Goal: Task Accomplishment & Management: Manage account settings

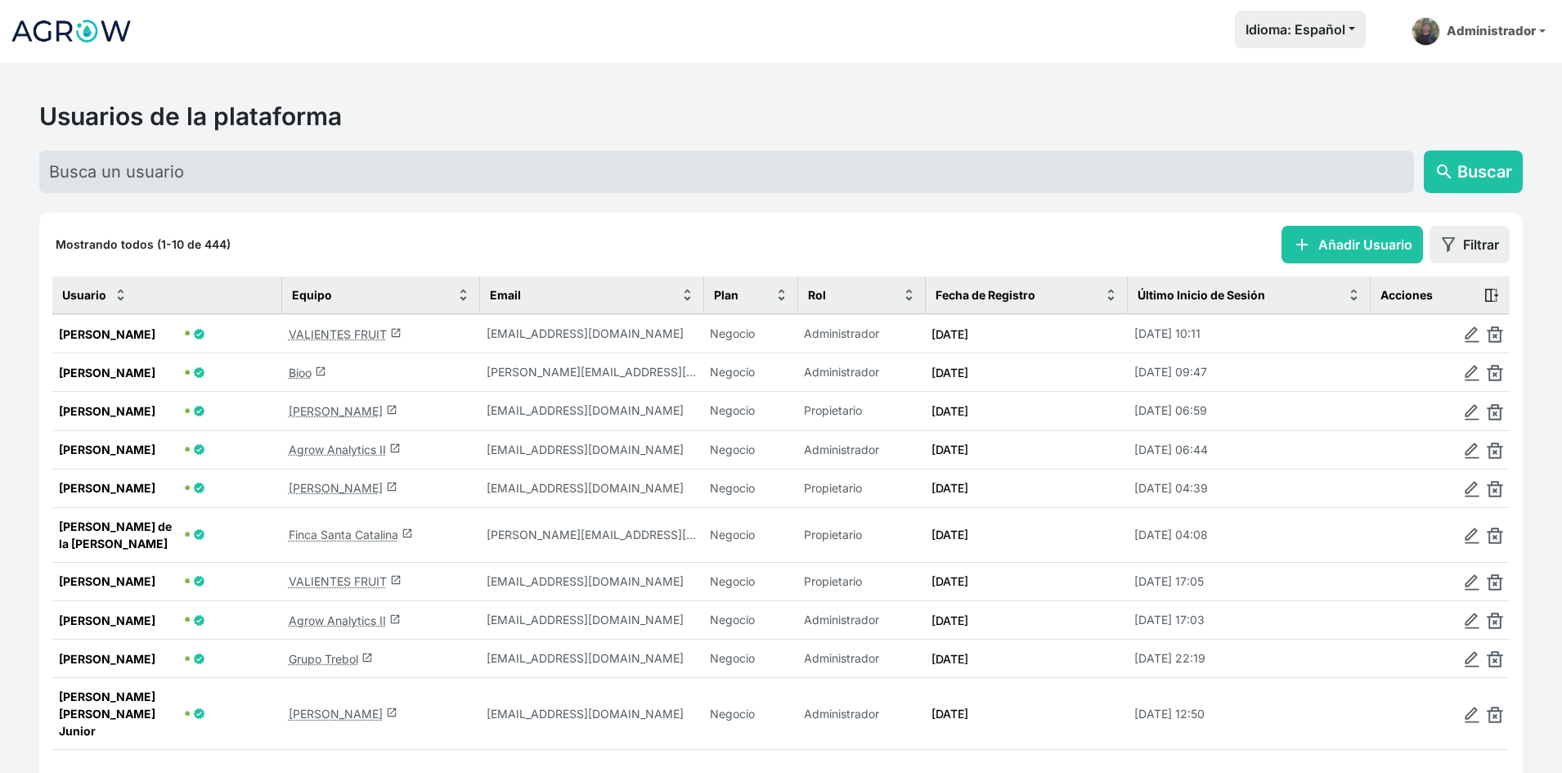
click at [359, 335] on link "VALIENTES FRUIT launch" at bounding box center [345, 334] width 113 height 14
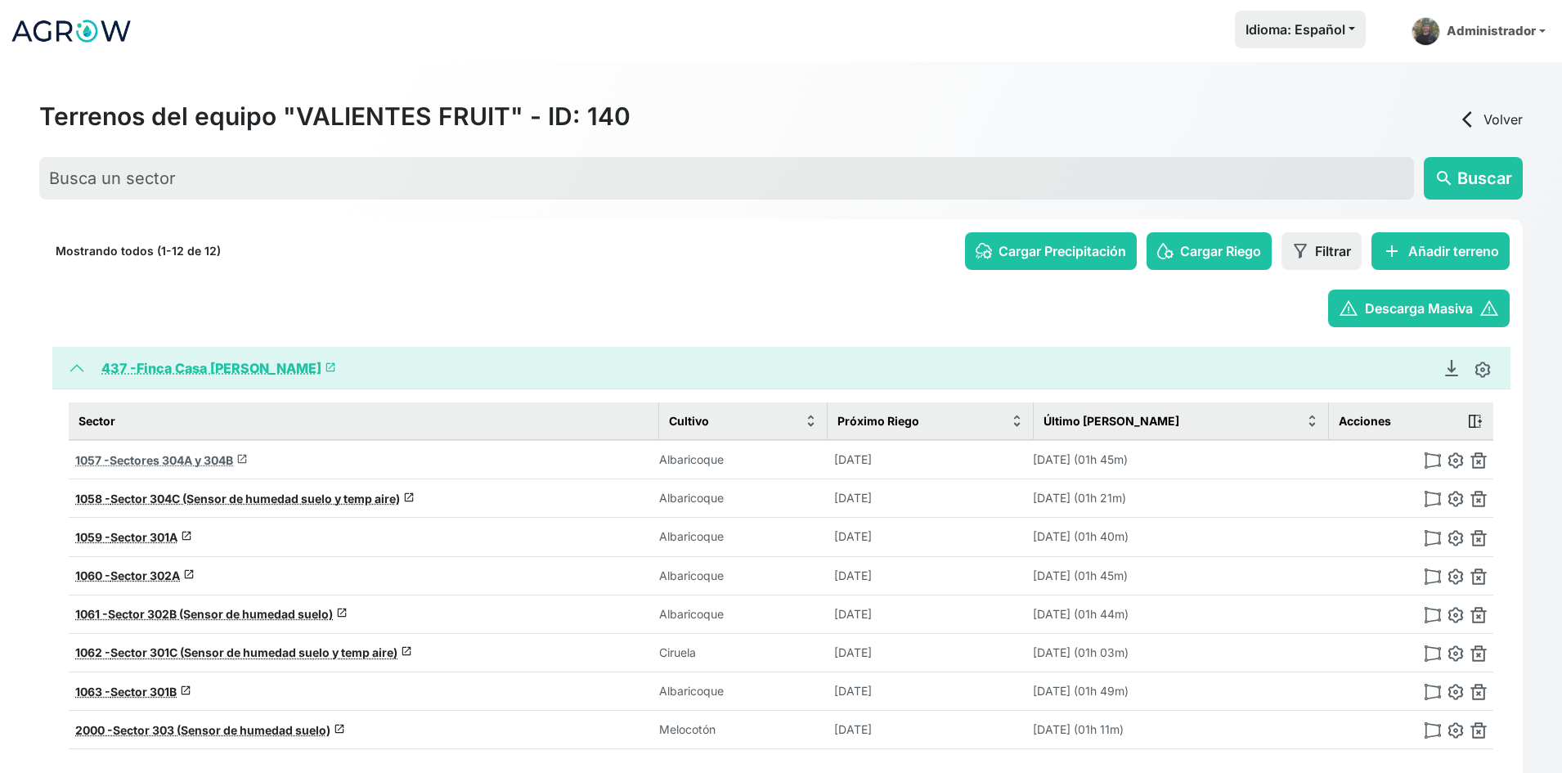
click at [114, 454] on span "Sectores 304A y 304B" at bounding box center [171, 460] width 123 height 14
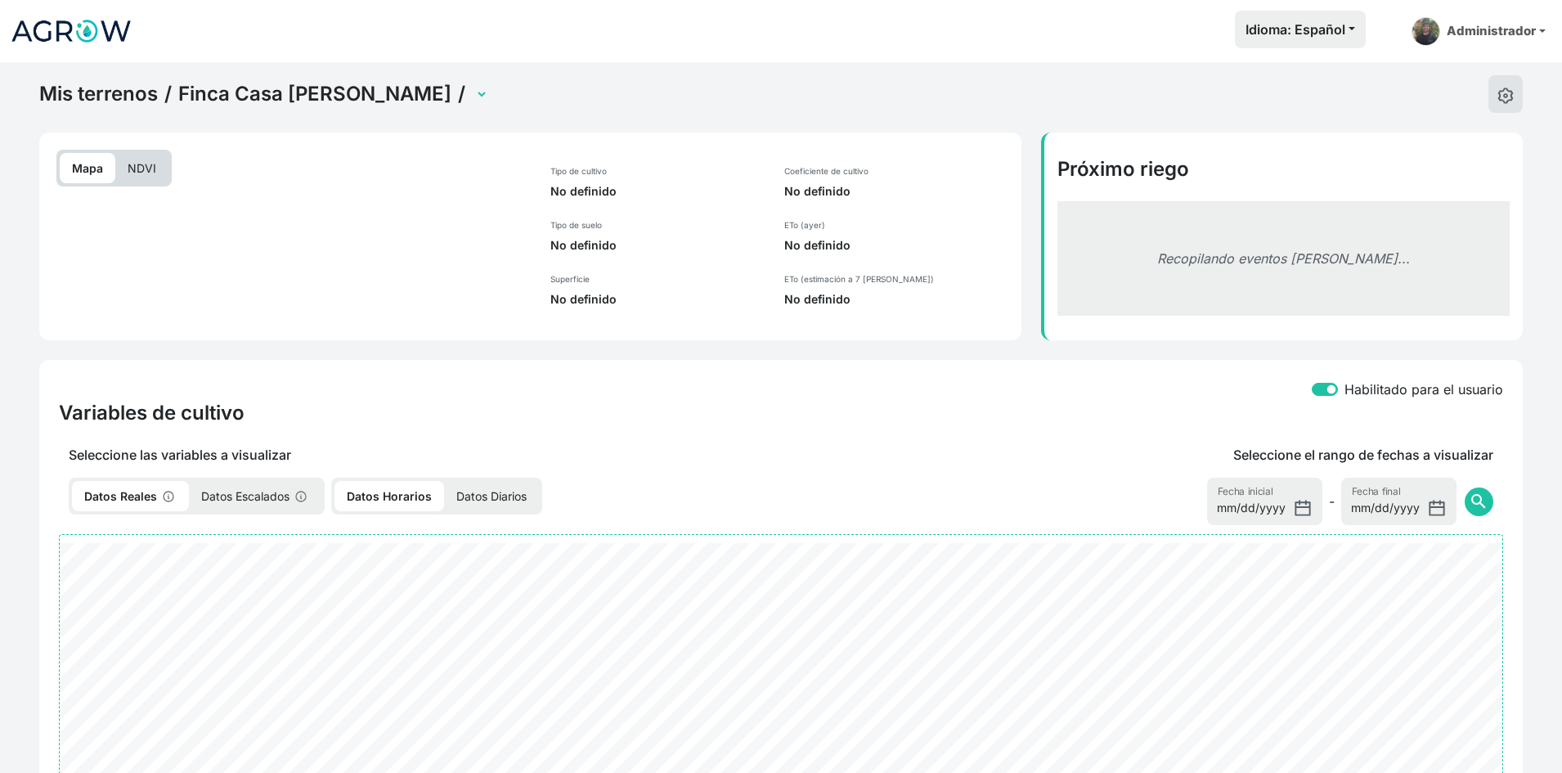
select select "1057"
select select "2282"
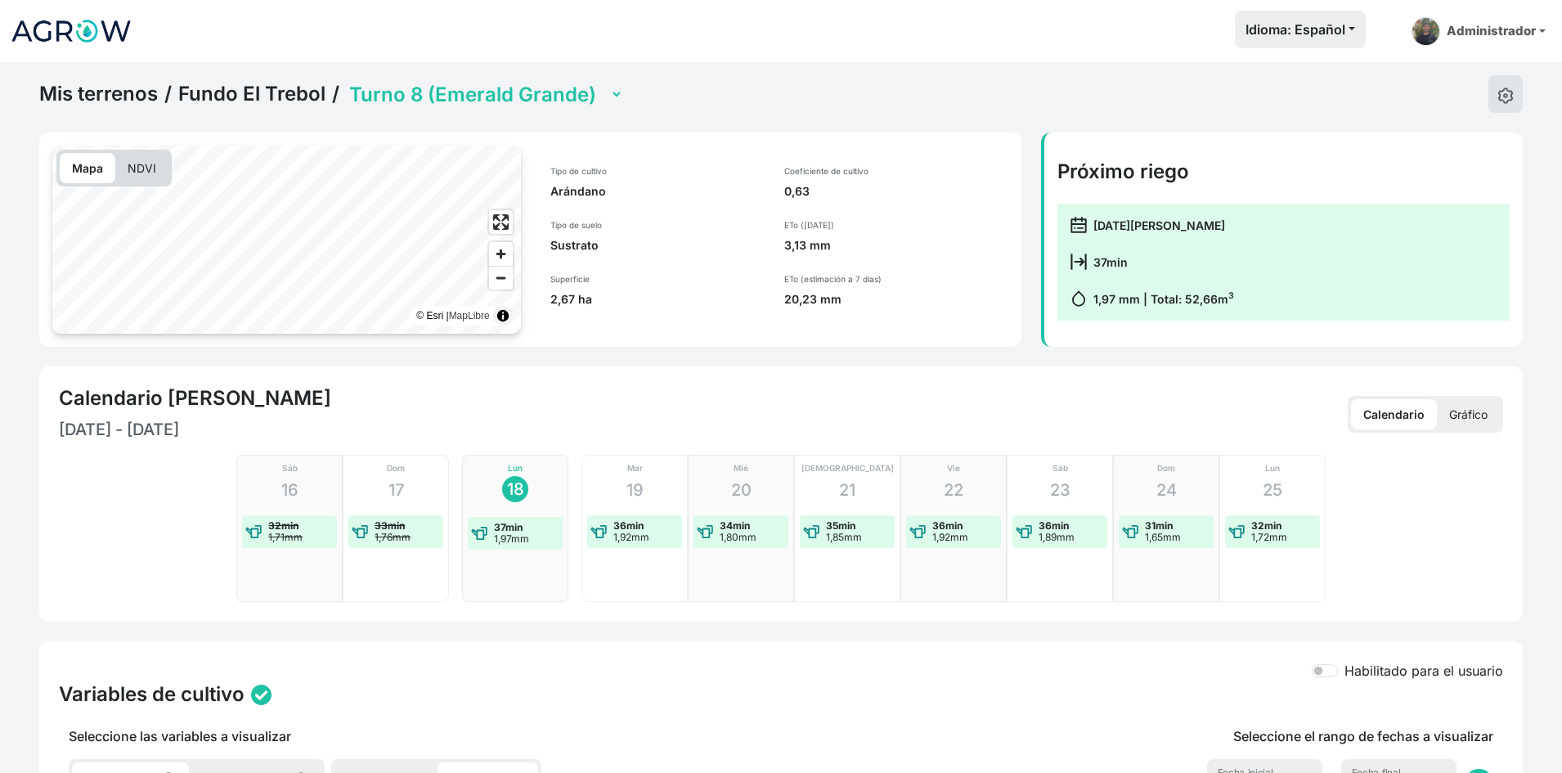
click at [1477, 407] on p "Gráfico" at bounding box center [1468, 414] width 63 height 30
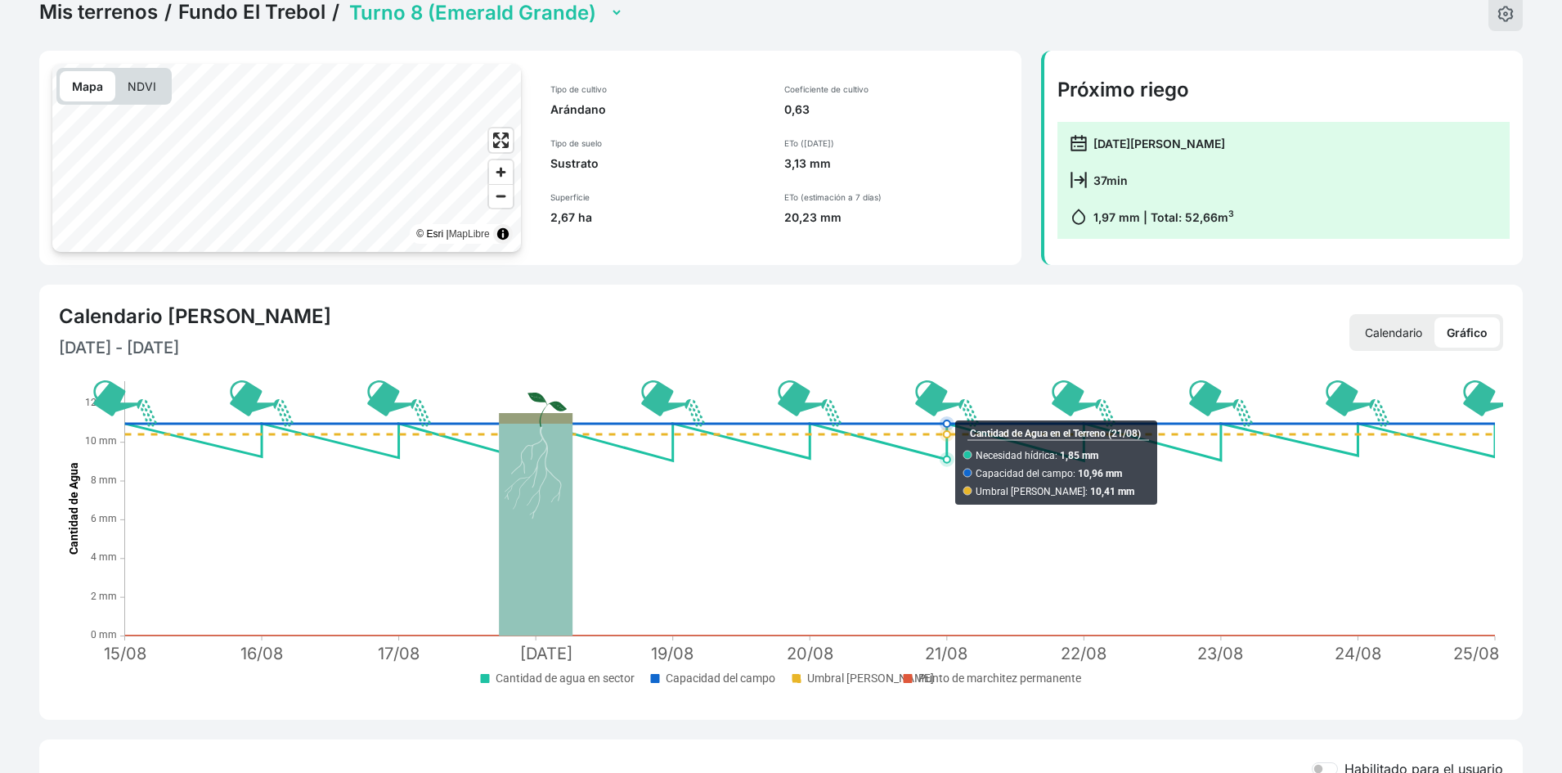
click at [478, 11] on select "Turno 1 (Sin plantar) Turno 2 (Biloxi) Turno 3 (Biloxi) Turno 4 (Emerald Pequeñ…" at bounding box center [484, 12] width 277 height 25
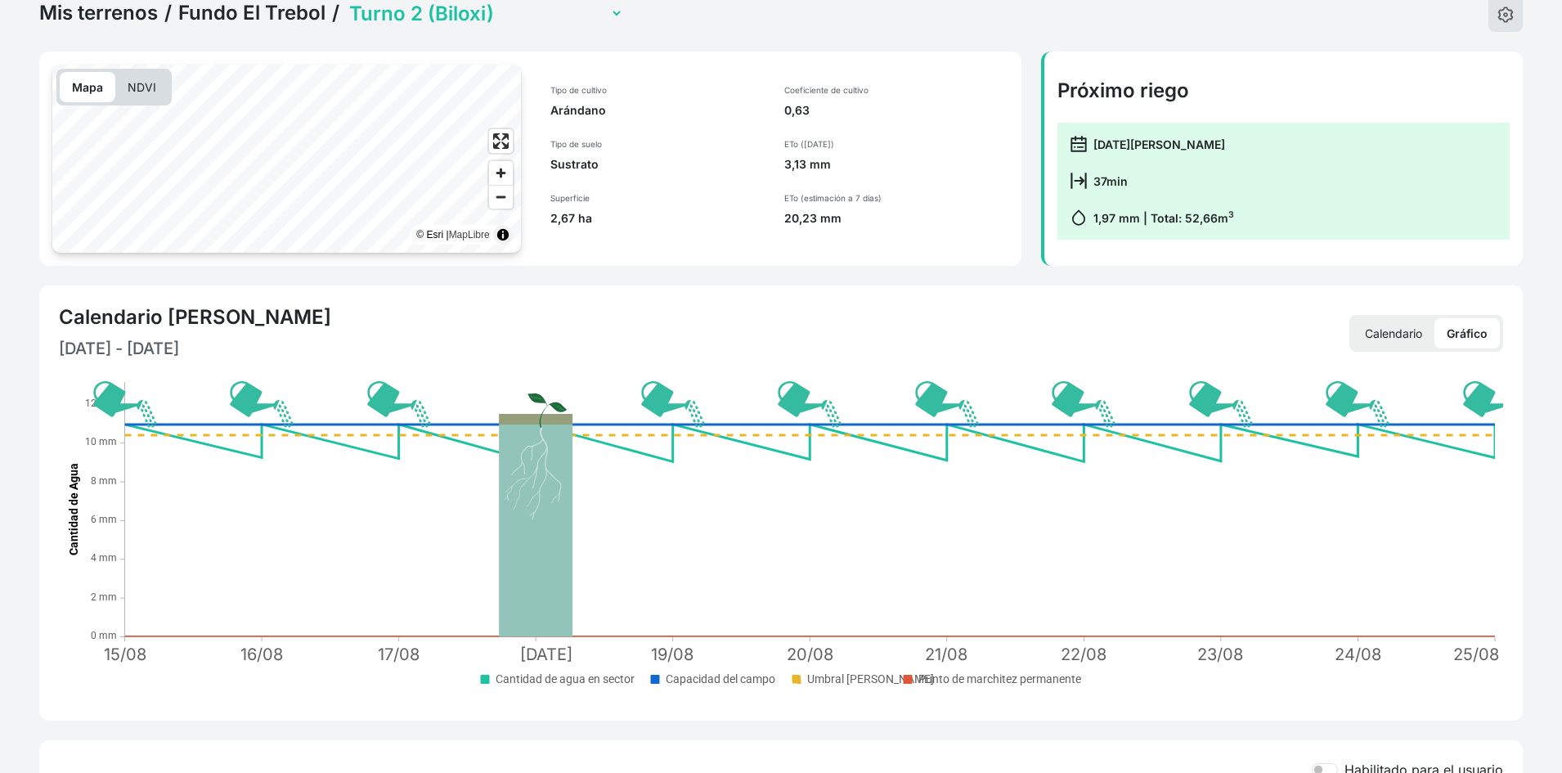
click at [346, 1] on select "Turno 1 (Sin plantar) Turno 2 (Biloxi) Turno 3 (Biloxi) Turno 4 (Emerald Pequeñ…" at bounding box center [484, 13] width 277 height 25
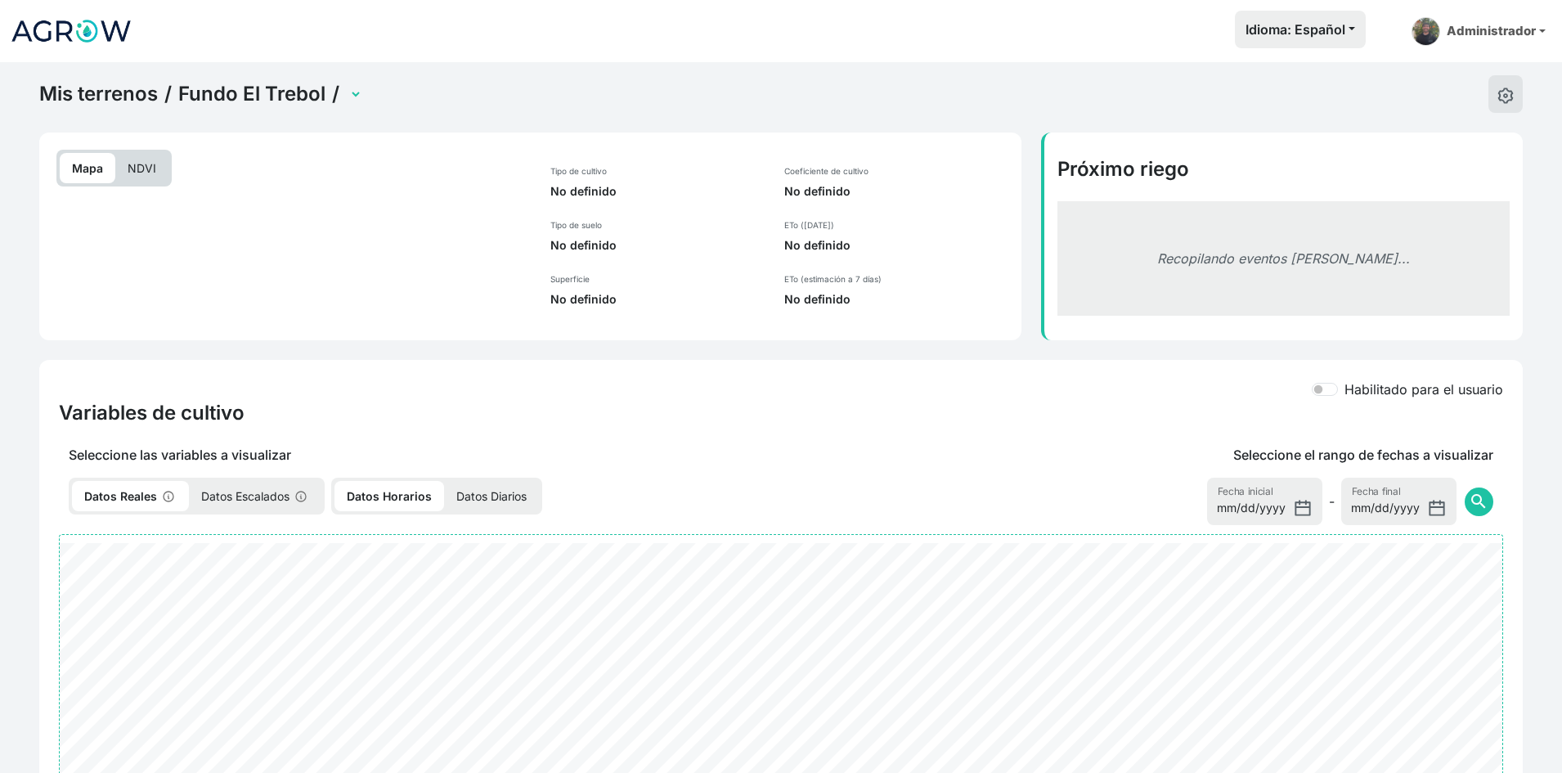
select select "2279"
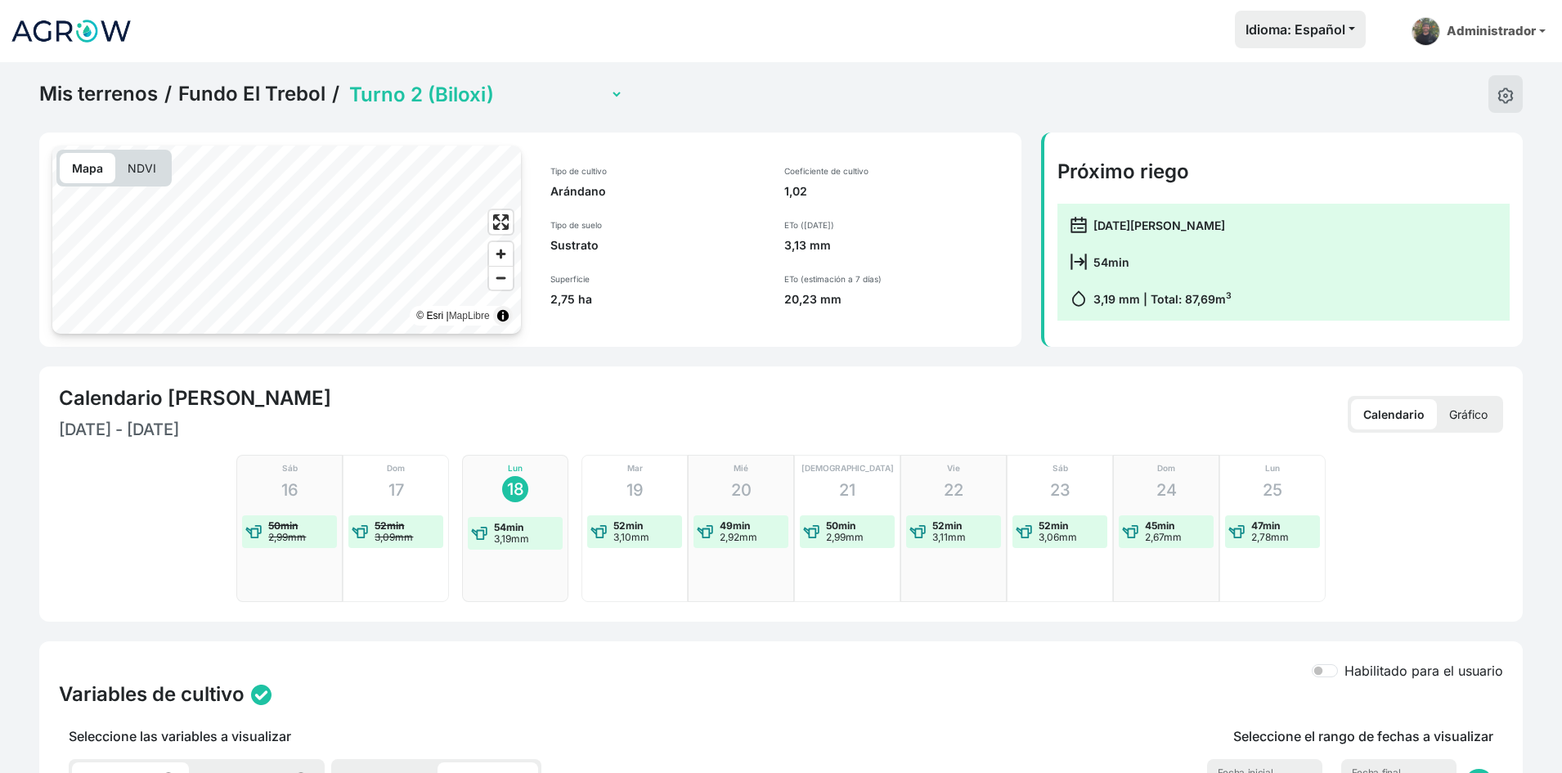
click at [436, 98] on select "Turno 1 (Sin plantar) Turno 2 (Biloxi) Turno 3 (Biloxi) Turno 4 (Emerald Pequeñ…" at bounding box center [484, 94] width 277 height 25
click at [346, 82] on select "Turno 1 (Sin plantar) Turno 2 (Biloxi) Turno 3 (Biloxi) Turno 4 (Emerald Pequeñ…" at bounding box center [484, 94] width 277 height 25
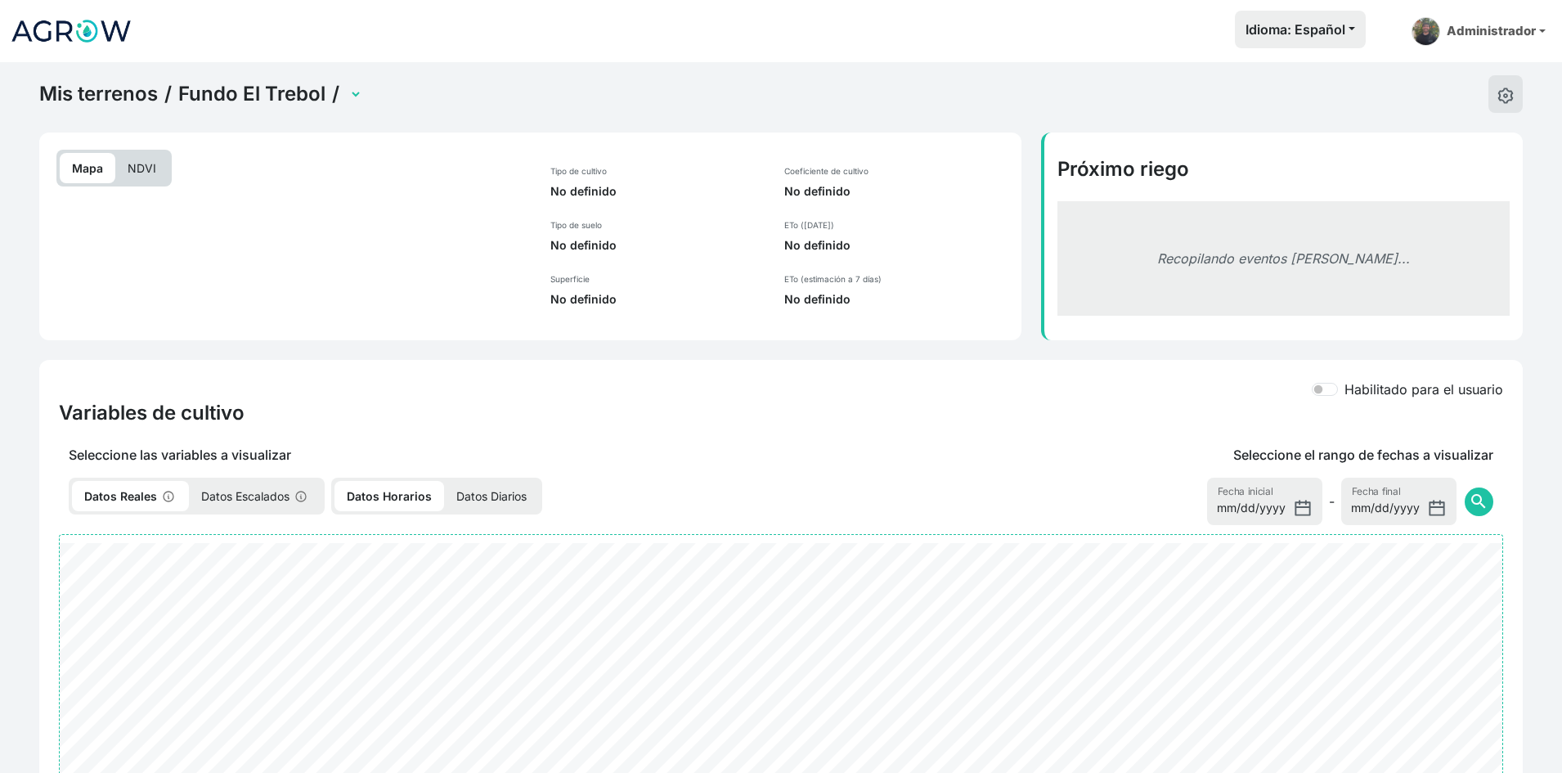
select select "2282"
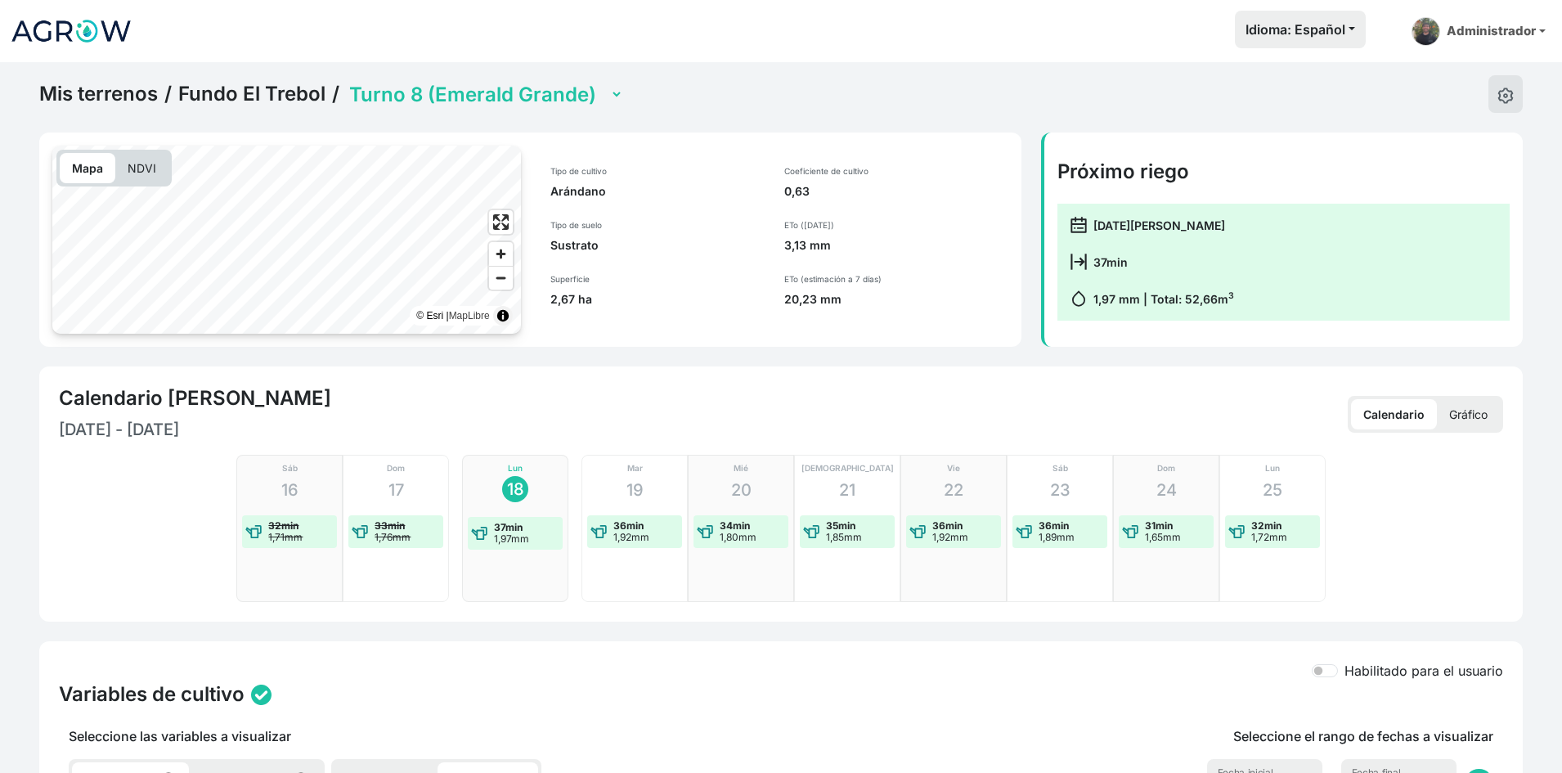
click at [106, 91] on link "Mis terrenos" at bounding box center [98, 94] width 119 height 25
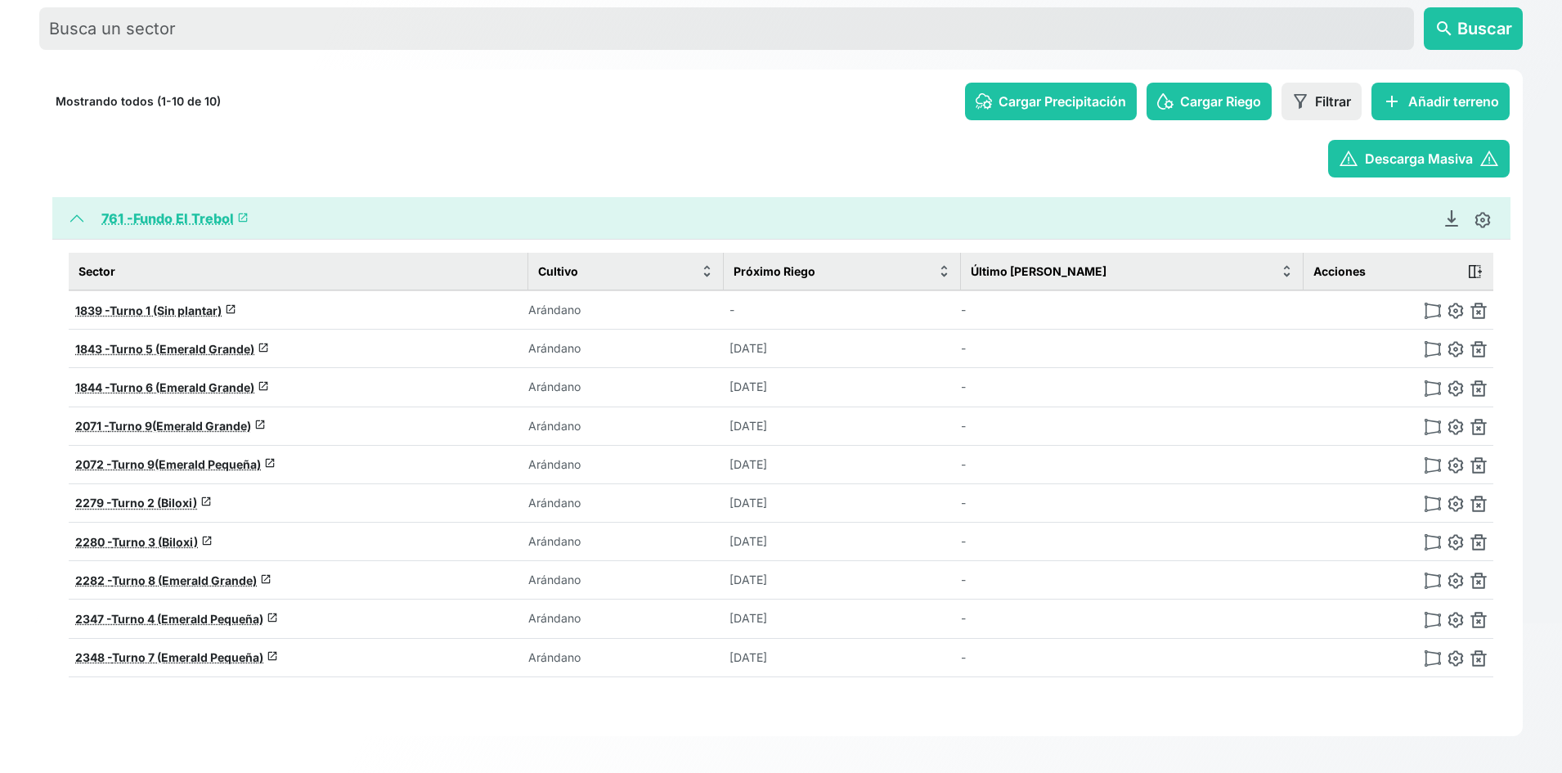
scroll to position [152, 0]
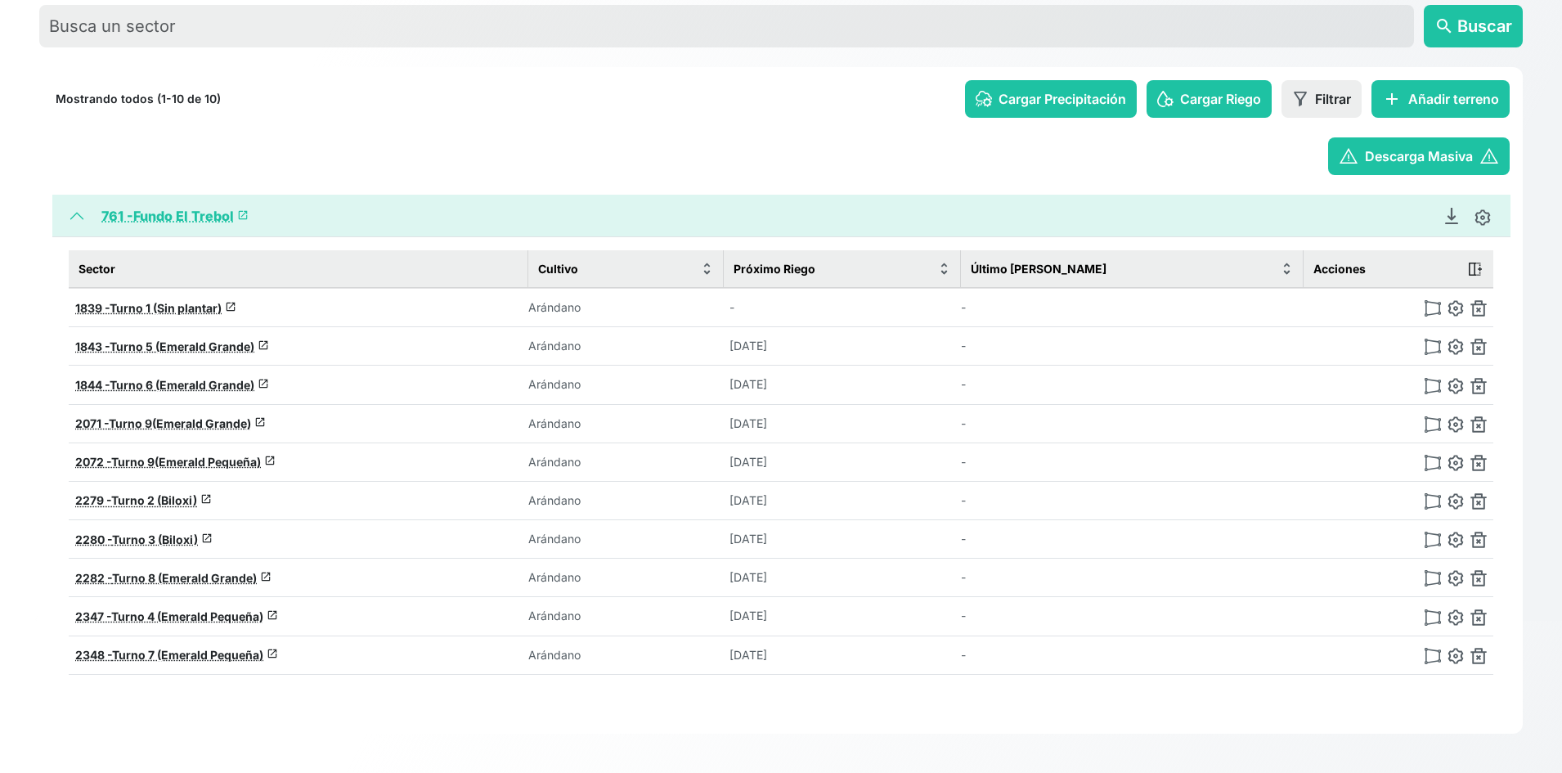
drag, startPoint x: 598, startPoint y: 309, endPoint x: 523, endPoint y: 306, distance: 75.3
click at [523, 306] on tr "1839 - Turno 1 (Sin plantar) launch Arándano - -" at bounding box center [781, 307] width 1424 height 39
drag, startPoint x: 539, startPoint y: 283, endPoint x: 532, endPoint y: 314, distance: 31.8
click at [532, 314] on table "Sector Cultivo Próximo Riego Último Riego Cargado Acciones 1839 - Turno 1 (Sin …" at bounding box center [781, 462] width 1424 height 424
click at [541, 304] on td "Arándano" at bounding box center [625, 307] width 195 height 39
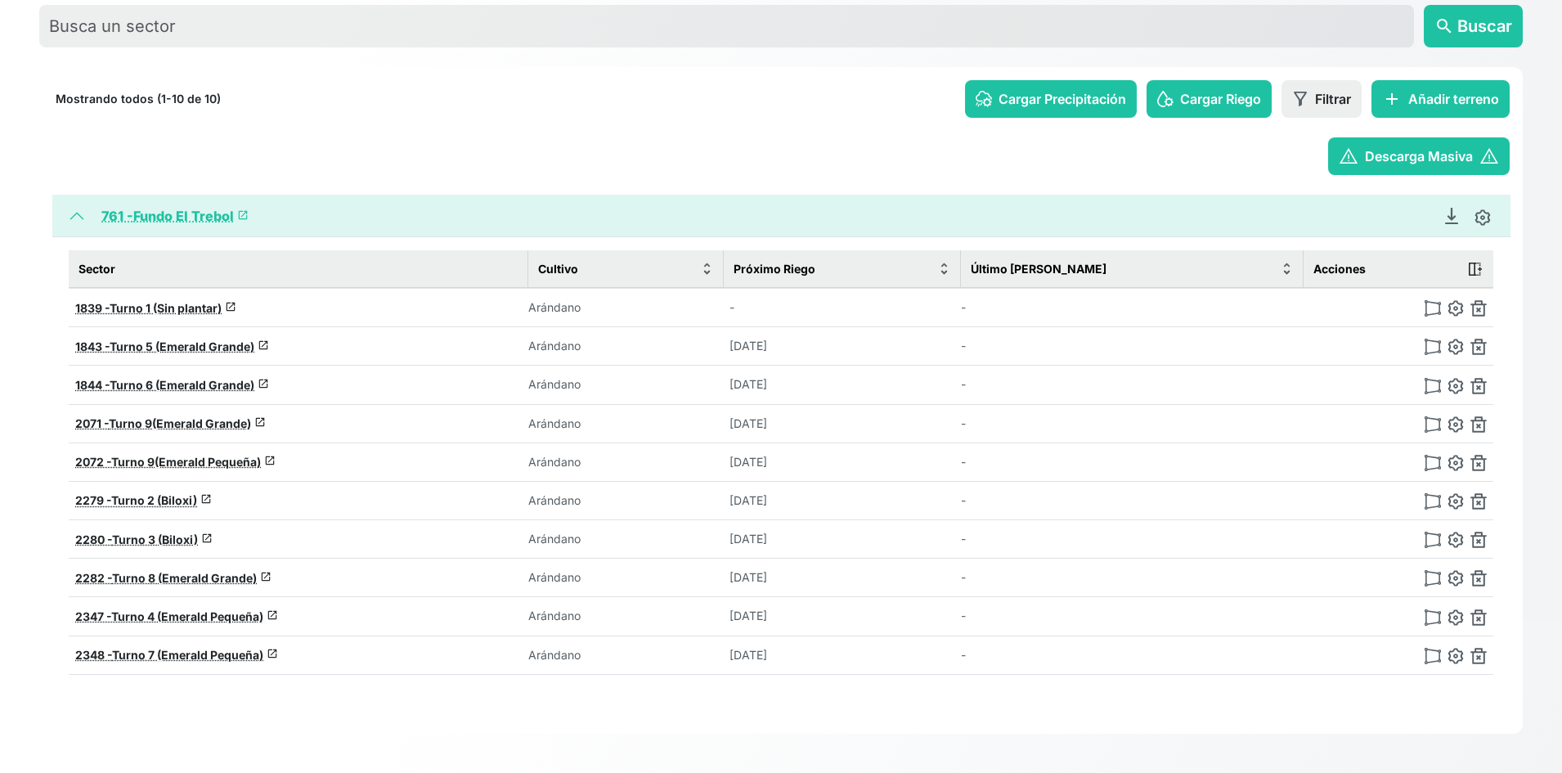
drag, startPoint x: 539, startPoint y: 303, endPoint x: 607, endPoint y: 309, distance: 68.1
click at [599, 308] on td "Arándano" at bounding box center [625, 307] width 195 height 39
click at [749, 307] on p "-" at bounding box center [774, 307] width 90 height 16
drag, startPoint x: 747, startPoint y: 307, endPoint x: 735, endPoint y: 303, distance: 12.7
click at [735, 303] on tr "1839 - Turno 1 (Sin plantar) launch Arándano - -" at bounding box center [781, 307] width 1424 height 39
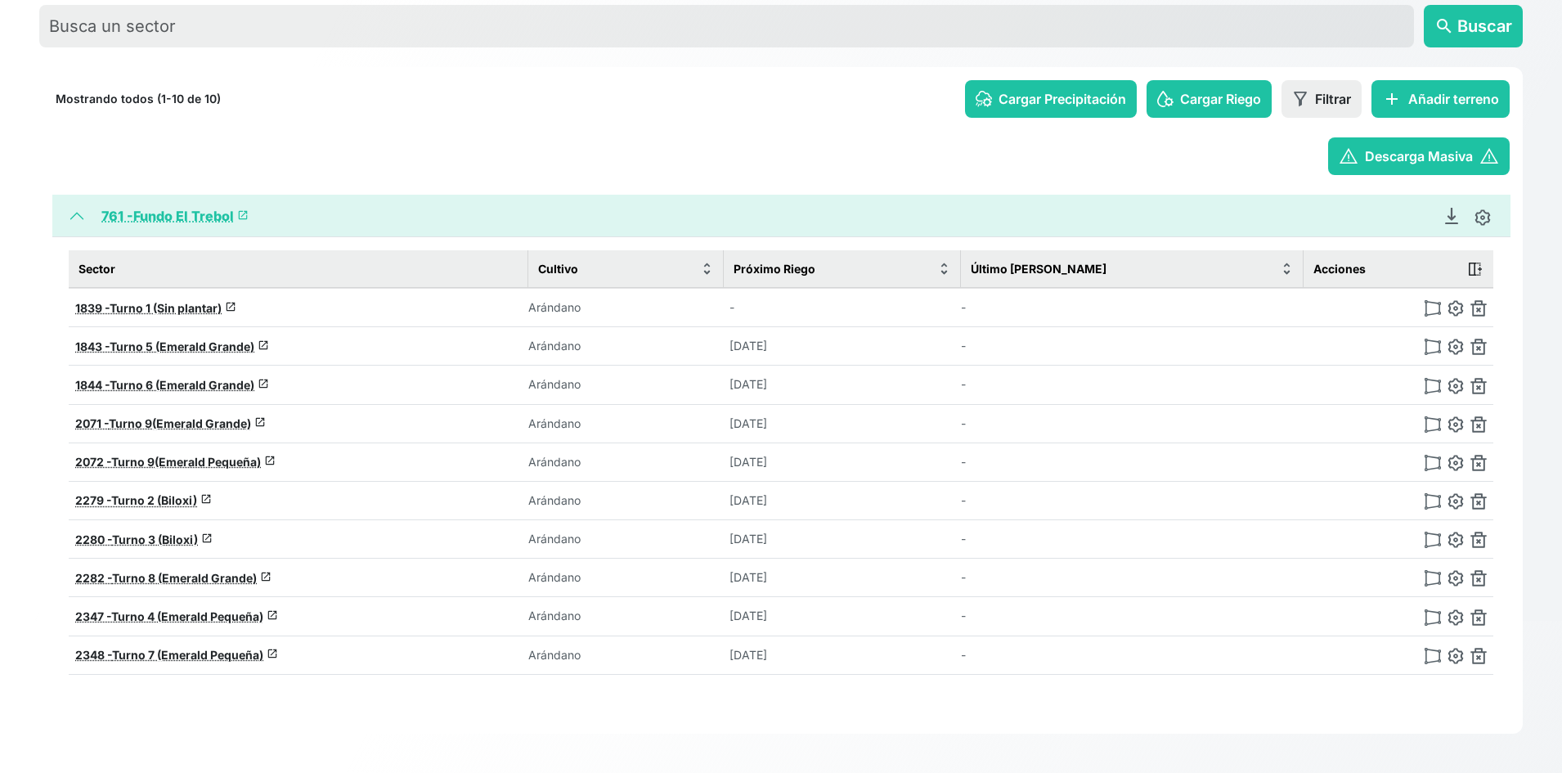
click at [723, 301] on td "Arándano" at bounding box center [625, 307] width 195 height 39
drag, startPoint x: 971, startPoint y: 314, endPoint x: 991, endPoint y: 306, distance: 22.0
click at [991, 306] on tr "1839 - Turno 1 (Sin plantar) launch Arándano - -" at bounding box center [781, 307] width 1424 height 39
drag, startPoint x: 738, startPoint y: 303, endPoint x: 610, endPoint y: 304, distance: 127.6
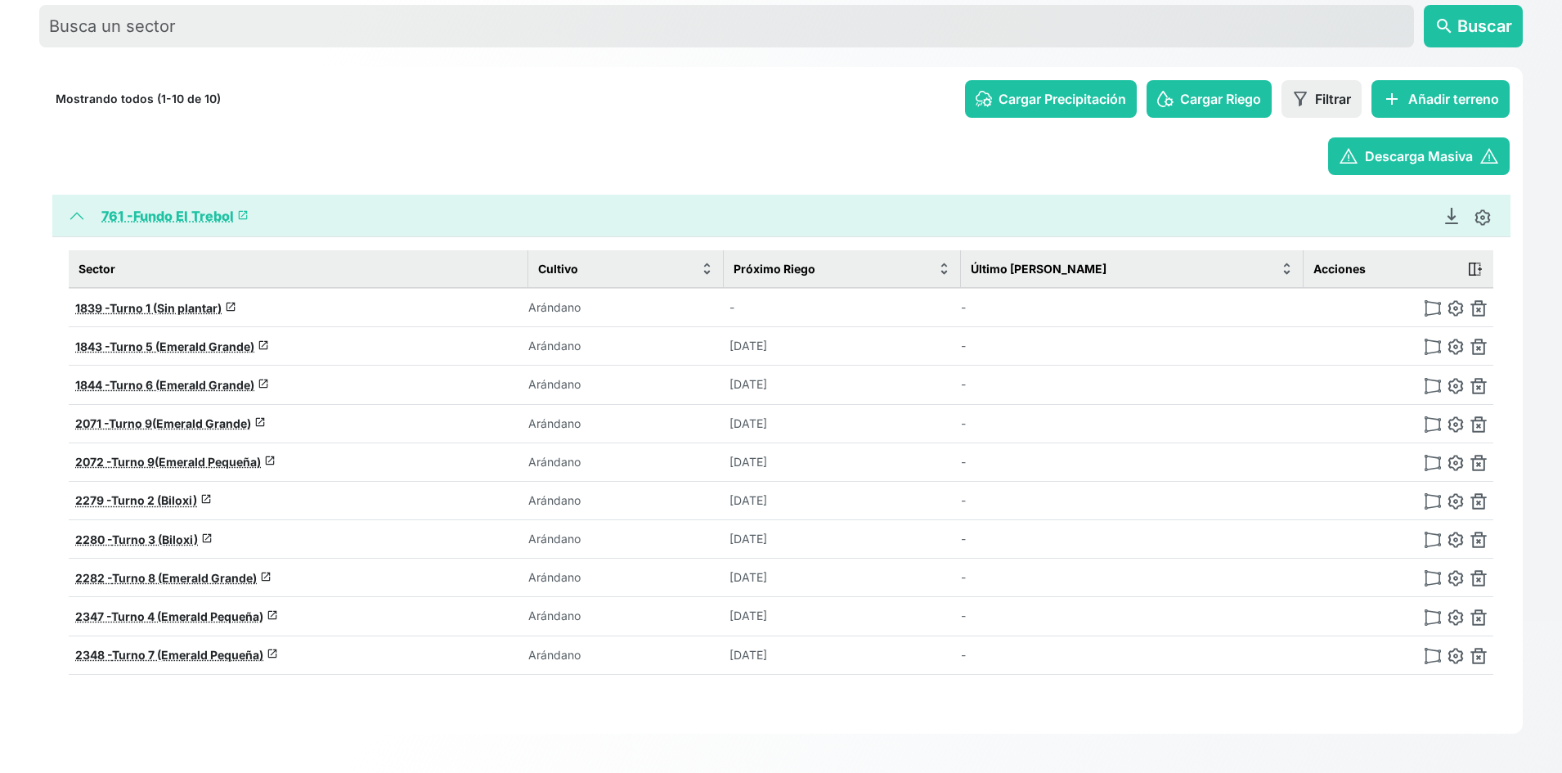
click at [612, 304] on tr "1839 - Turno 1 (Sin plantar) launch Arándano - -" at bounding box center [781, 307] width 1424 height 39
click at [784, 312] on p "-" at bounding box center [774, 307] width 90 height 16
drag, startPoint x: 729, startPoint y: 312, endPoint x: 746, endPoint y: 312, distance: 16.4
click at [746, 312] on tr "1839 - Turno 1 (Sin plantar) launch Arándano - -" at bounding box center [781, 307] width 1424 height 39
click at [749, 308] on p "-" at bounding box center [774, 307] width 90 height 16
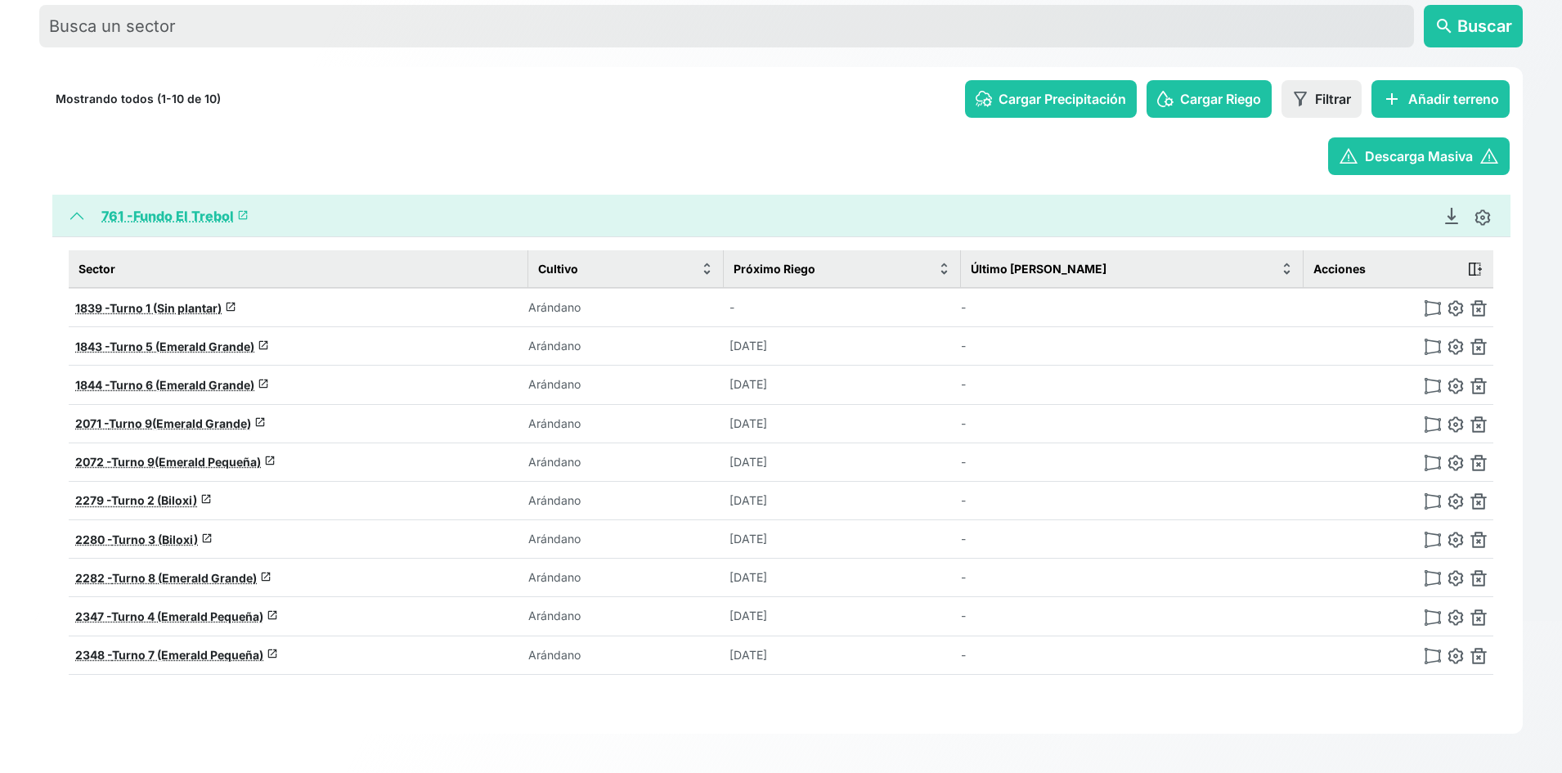
click at [742, 306] on td "-" at bounding box center [842, 307] width 238 height 39
drag, startPoint x: 746, startPoint y: 306, endPoint x: 898, endPoint y: 324, distance: 153.2
click at [898, 324] on td "-" at bounding box center [842, 307] width 238 height 39
click at [994, 311] on td "-" at bounding box center [1132, 307] width 343 height 39
drag, startPoint x: 993, startPoint y: 310, endPoint x: 982, endPoint y: 308, distance: 10.8
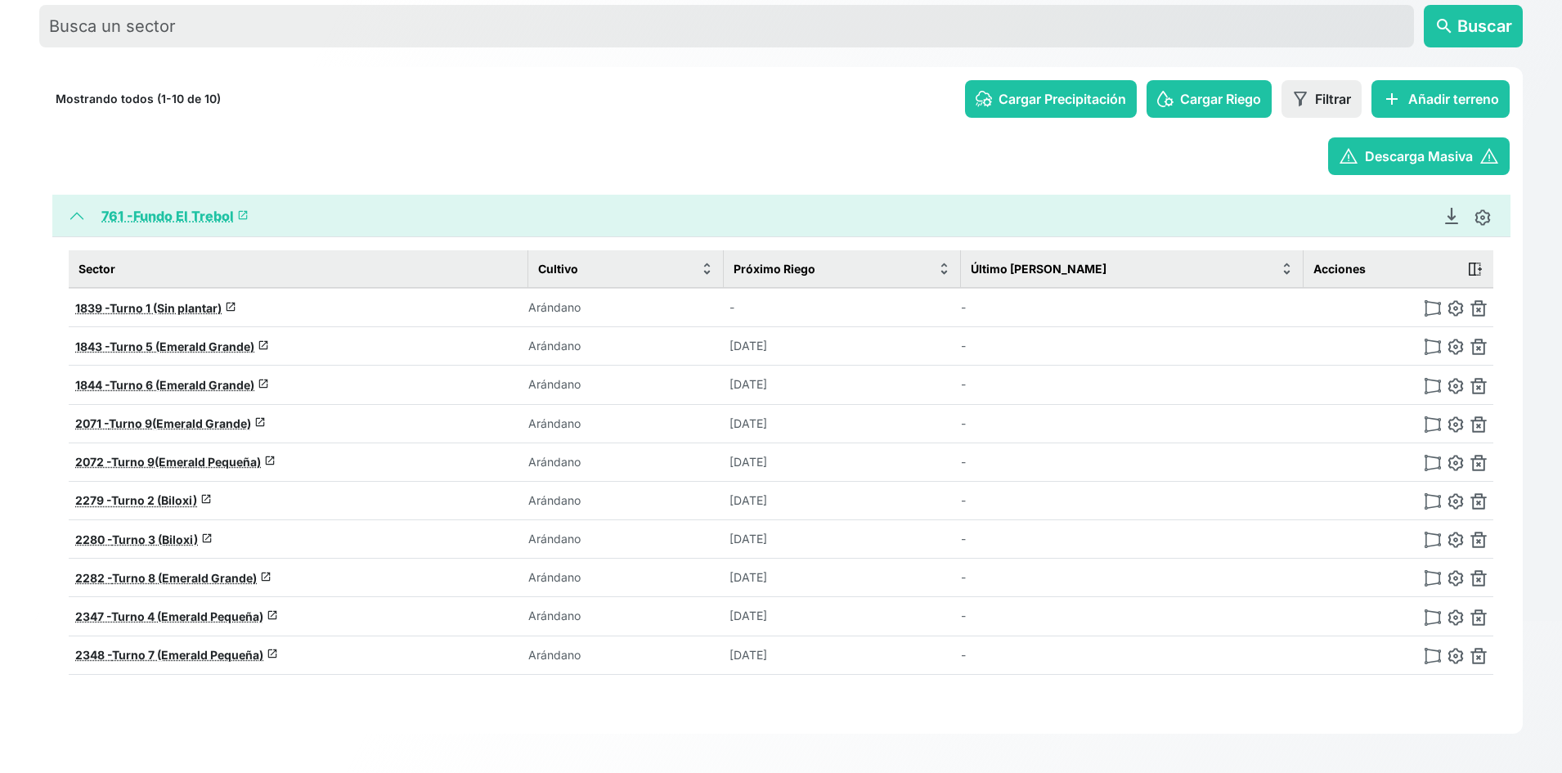
click at [985, 309] on td "-" at bounding box center [1132, 307] width 343 height 39
drag, startPoint x: 982, startPoint y: 308, endPoint x: 973, endPoint y: 307, distance: 9.0
click at [973, 307] on tr "1839 - Turno 1 (Sin plantar) launch Arándano - -" at bounding box center [781, 307] width 1424 height 39
click at [954, 305] on div "-" at bounding box center [841, 307] width 225 height 16
drag, startPoint x: 743, startPoint y: 460, endPoint x: 823, endPoint y: 460, distance: 80.1
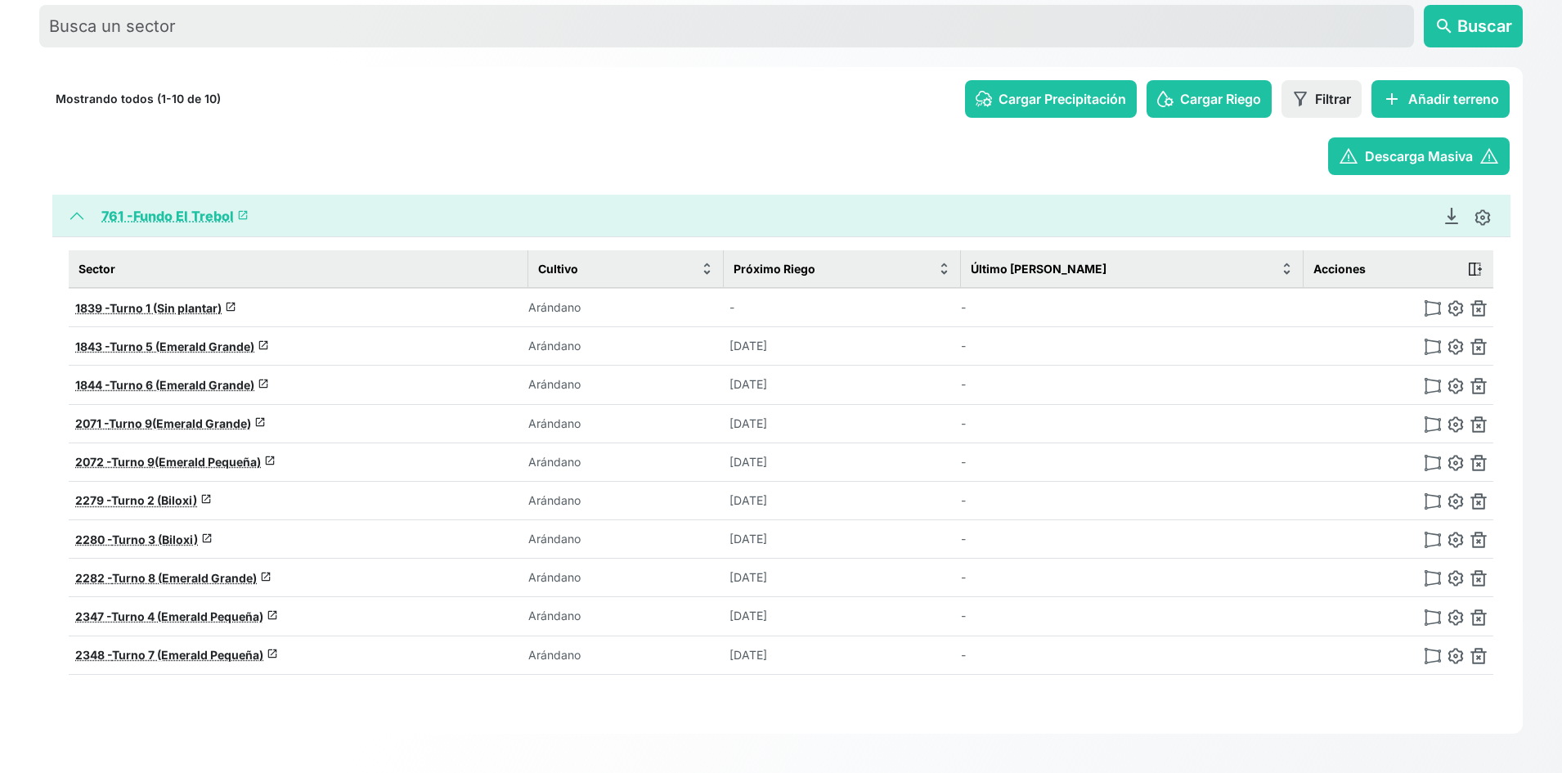
click at [823, 460] on td "[DATE]" at bounding box center [842, 461] width 238 height 38
drag, startPoint x: 812, startPoint y: 424, endPoint x: 737, endPoint y: 423, distance: 75.2
click at [737, 423] on tr "2071 - Turno 9(Emerald Grande) launch Arándano 18-08-2025 -" at bounding box center [781, 423] width 1424 height 38
drag, startPoint x: 726, startPoint y: 376, endPoint x: 868, endPoint y: 392, distance: 142.4
click at [868, 392] on tr "1844 - Turno 6 (Emerald Grande) launch Arándano 18-08-2025 -" at bounding box center [781, 385] width 1424 height 38
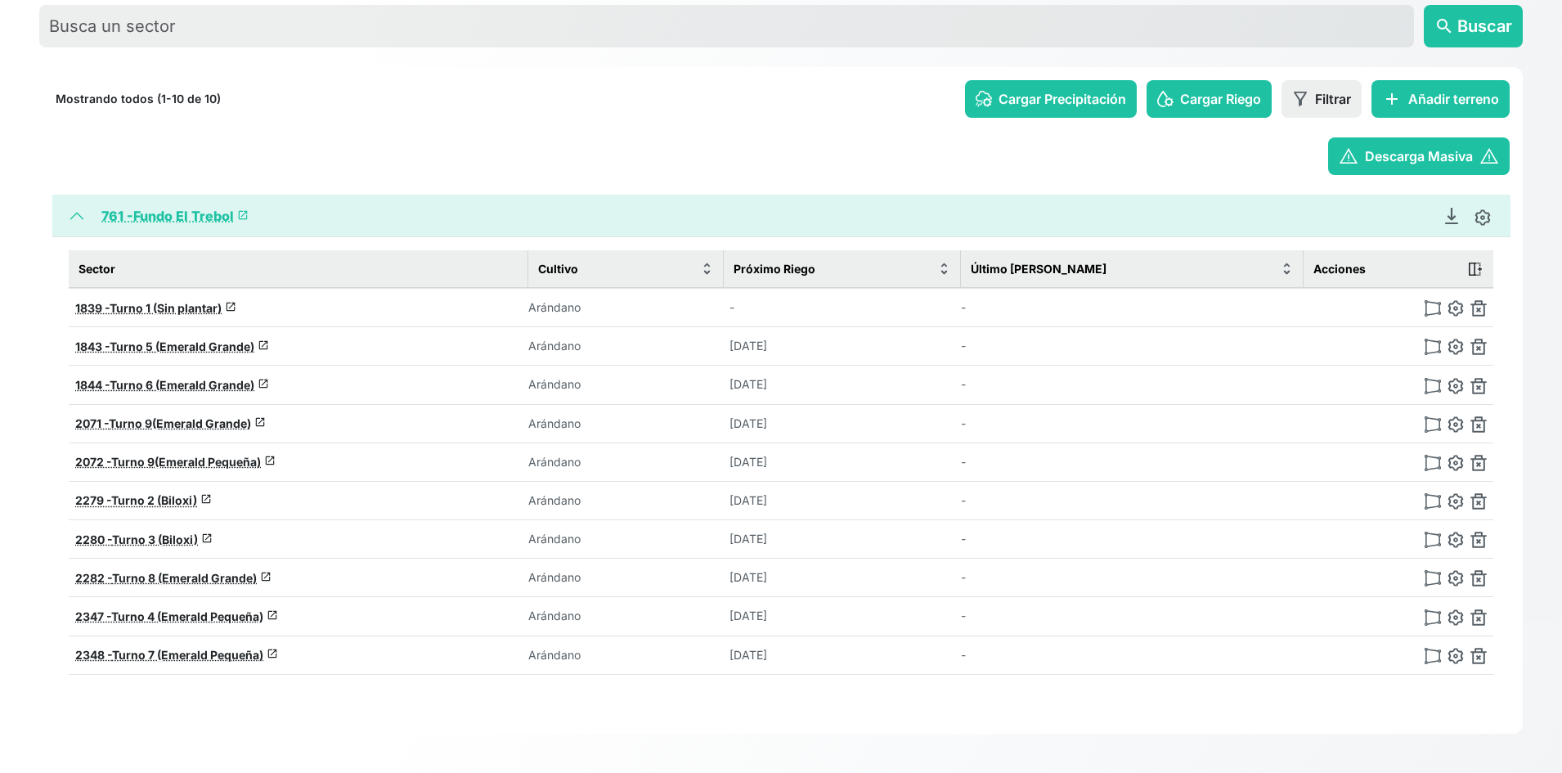
drag, startPoint x: 731, startPoint y: 460, endPoint x: 817, endPoint y: 458, distance: 85.9
click at [817, 458] on tr "2072 - Turno 9(Emerald Pequeña) launch Arándano 18-08-2025 -" at bounding box center [781, 461] width 1424 height 38
drag, startPoint x: 745, startPoint y: 423, endPoint x: 840, endPoint y: 426, distance: 94.9
click at [840, 426] on div "[DATE]" at bounding box center [841, 423] width 225 height 16
click at [819, 426] on p "[DATE]" at bounding box center [774, 423] width 90 height 16
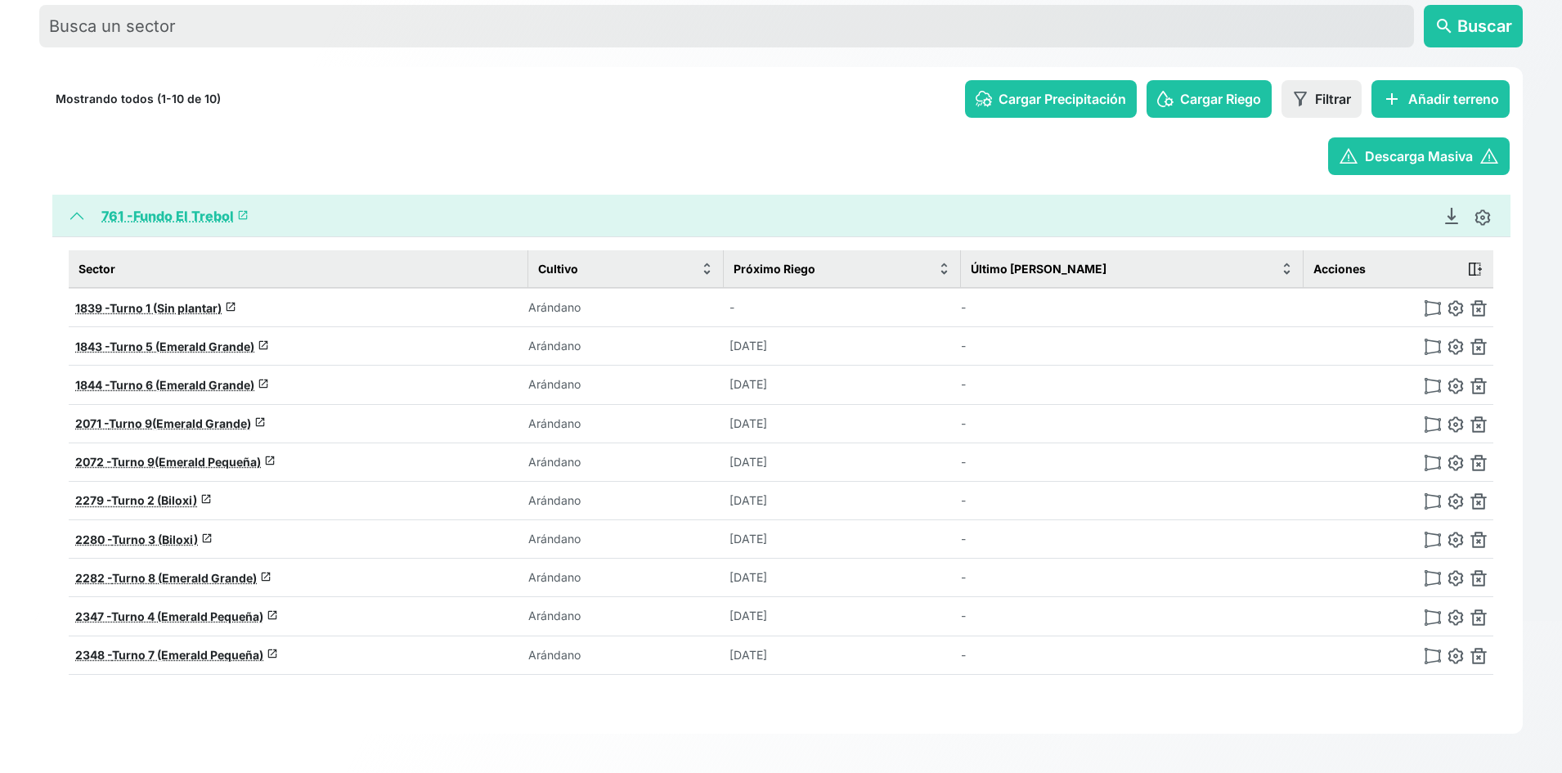
drag, startPoint x: 747, startPoint y: 426, endPoint x: 846, endPoint y: 428, distance: 99.0
click at [846, 428] on tr "2071 - Turno 9(Emerald Grande) launch Arándano 18-08-2025 -" at bounding box center [781, 423] width 1424 height 38
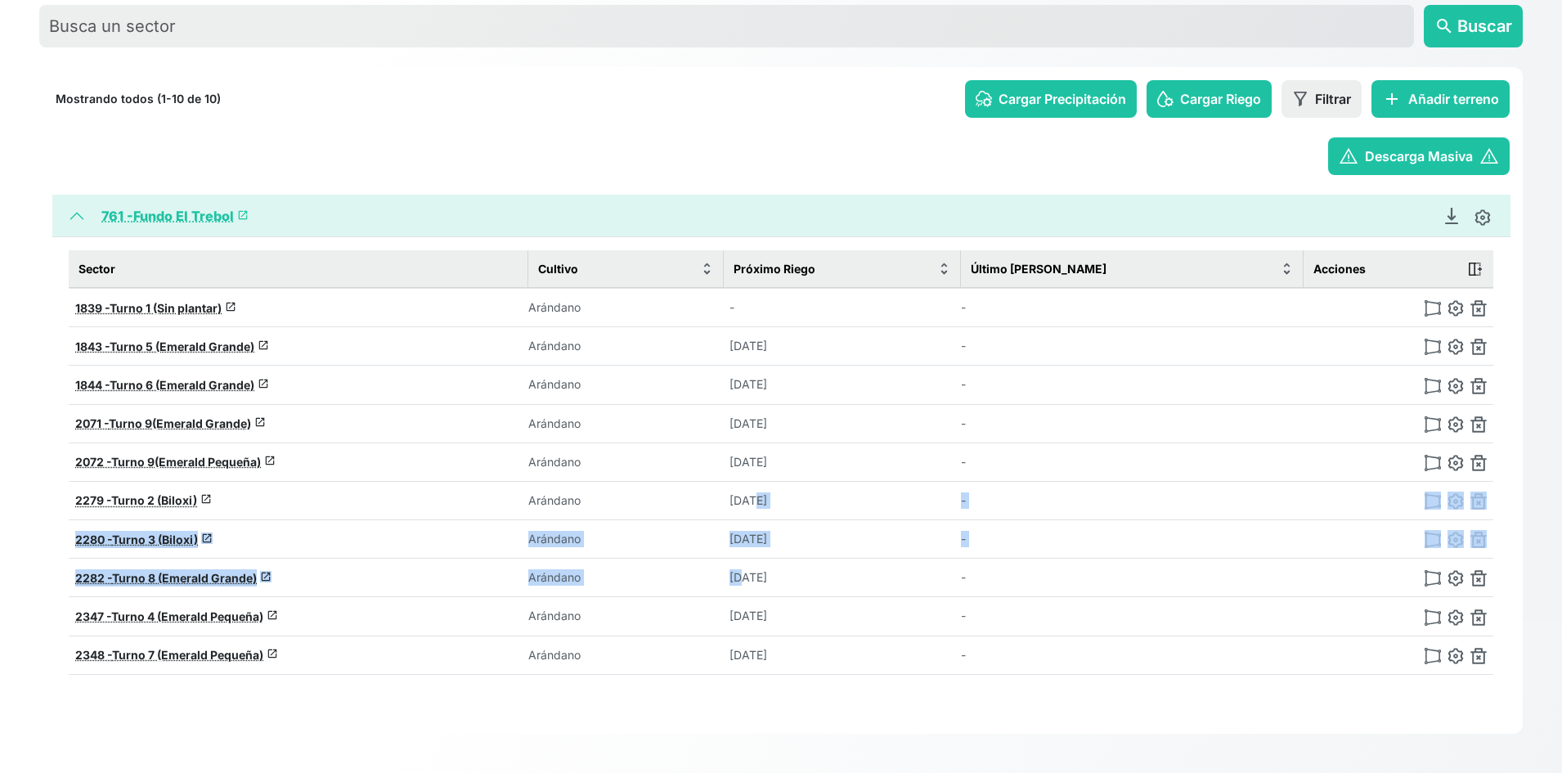
drag, startPoint x: 762, startPoint y: 484, endPoint x: 751, endPoint y: 591, distance: 107.6
click at [751, 591] on tbody "1839 - Turno 1 (Sin plantar) launch Arándano - - 1843 - Turno 5 (Emerald Grande…" at bounding box center [781, 481] width 1424 height 386
click at [769, 517] on td "[DATE]" at bounding box center [842, 500] width 238 height 38
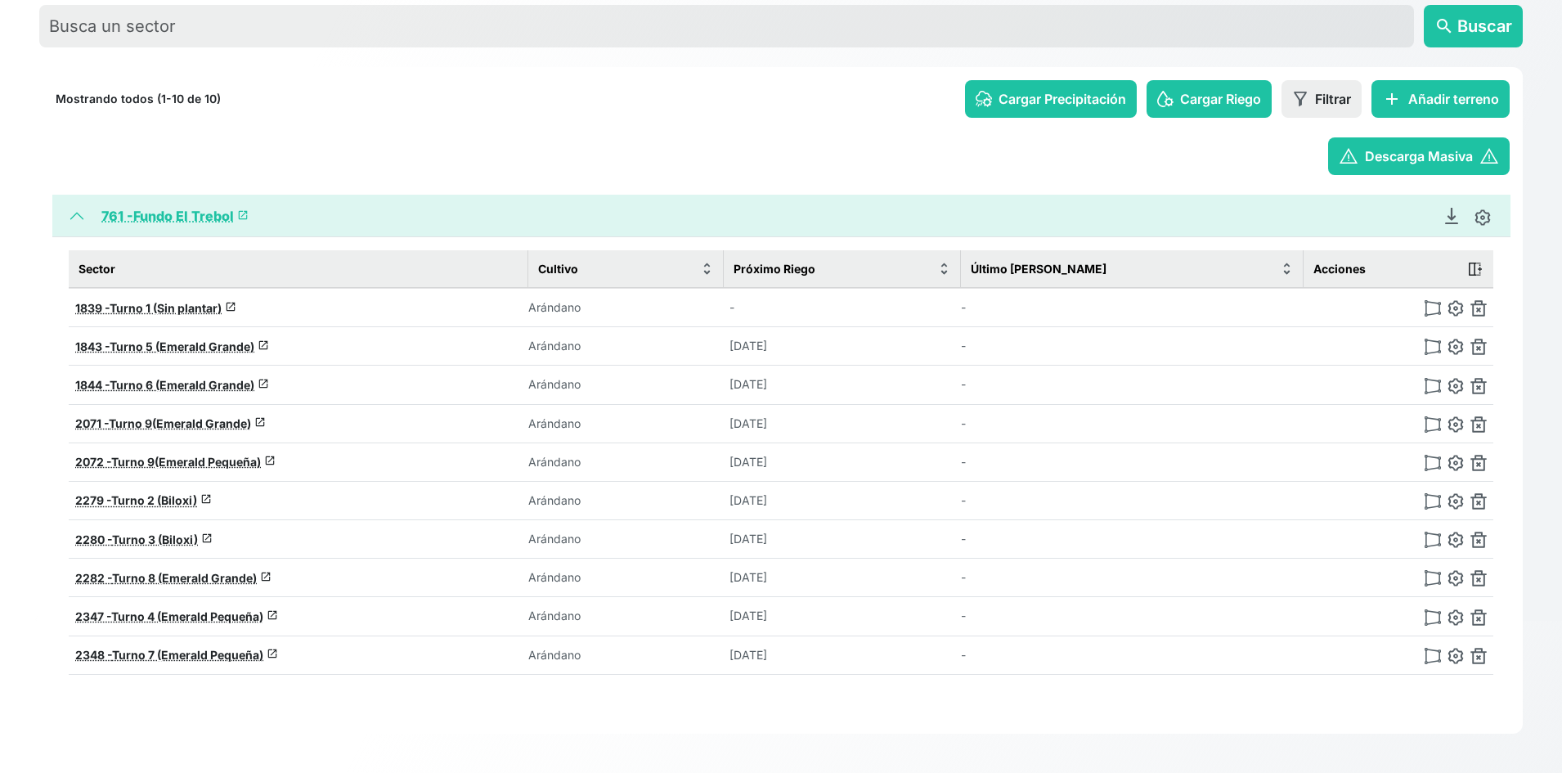
drag, startPoint x: 761, startPoint y: 505, endPoint x: 850, endPoint y: 511, distance: 88.5
click at [850, 511] on tr "2279 - Turno 2 (Biloxi) launch Arándano 18-08-2025 -" at bounding box center [781, 500] width 1424 height 38
drag, startPoint x: 739, startPoint y: 534, endPoint x: 812, endPoint y: 535, distance: 72.8
click at [812, 535] on td "[DATE]" at bounding box center [842, 539] width 238 height 38
click at [133, 654] on span "Turno 7 (Emerald Pequeña)" at bounding box center [187, 655] width 151 height 14
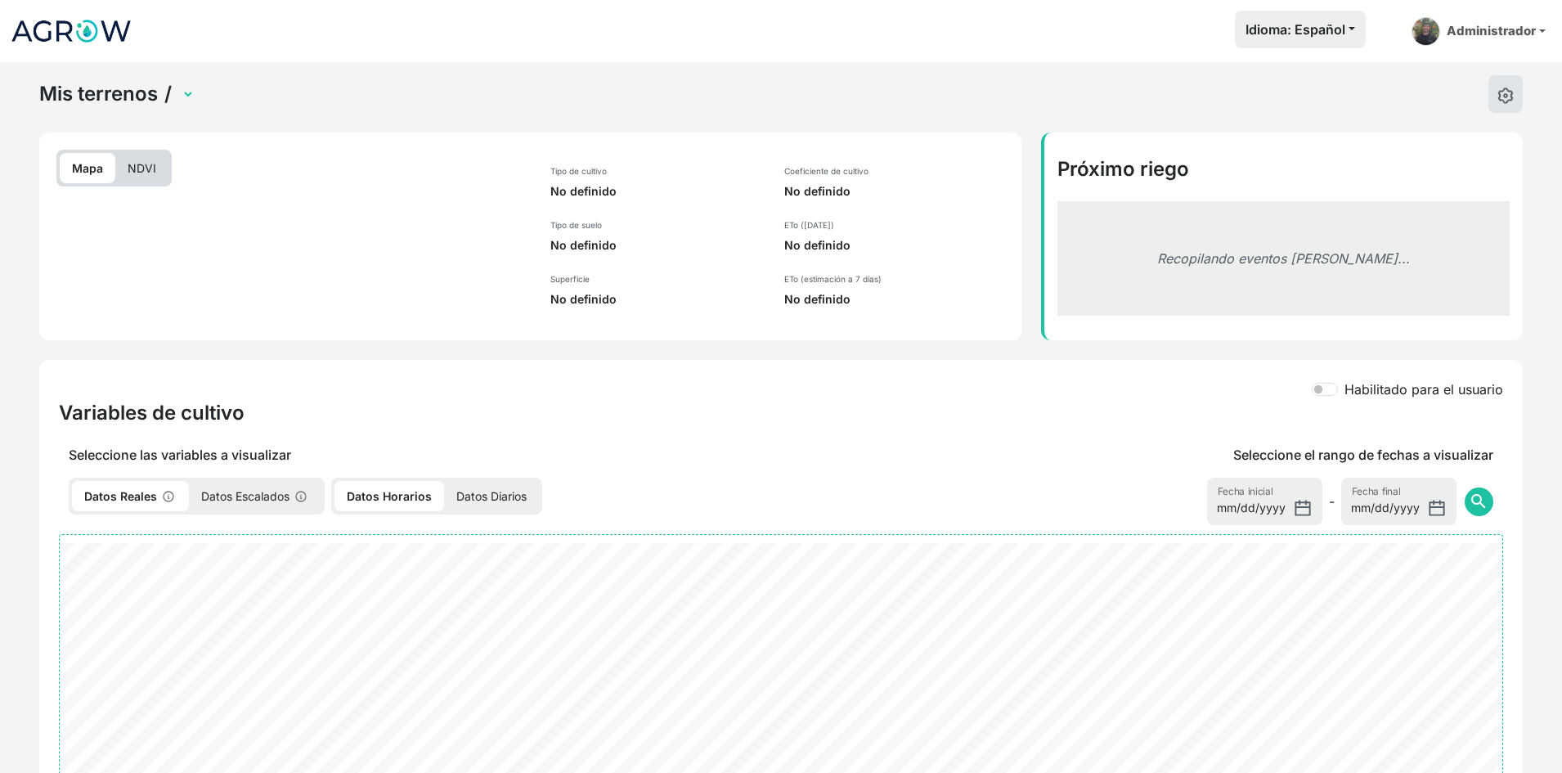
select select "2348"
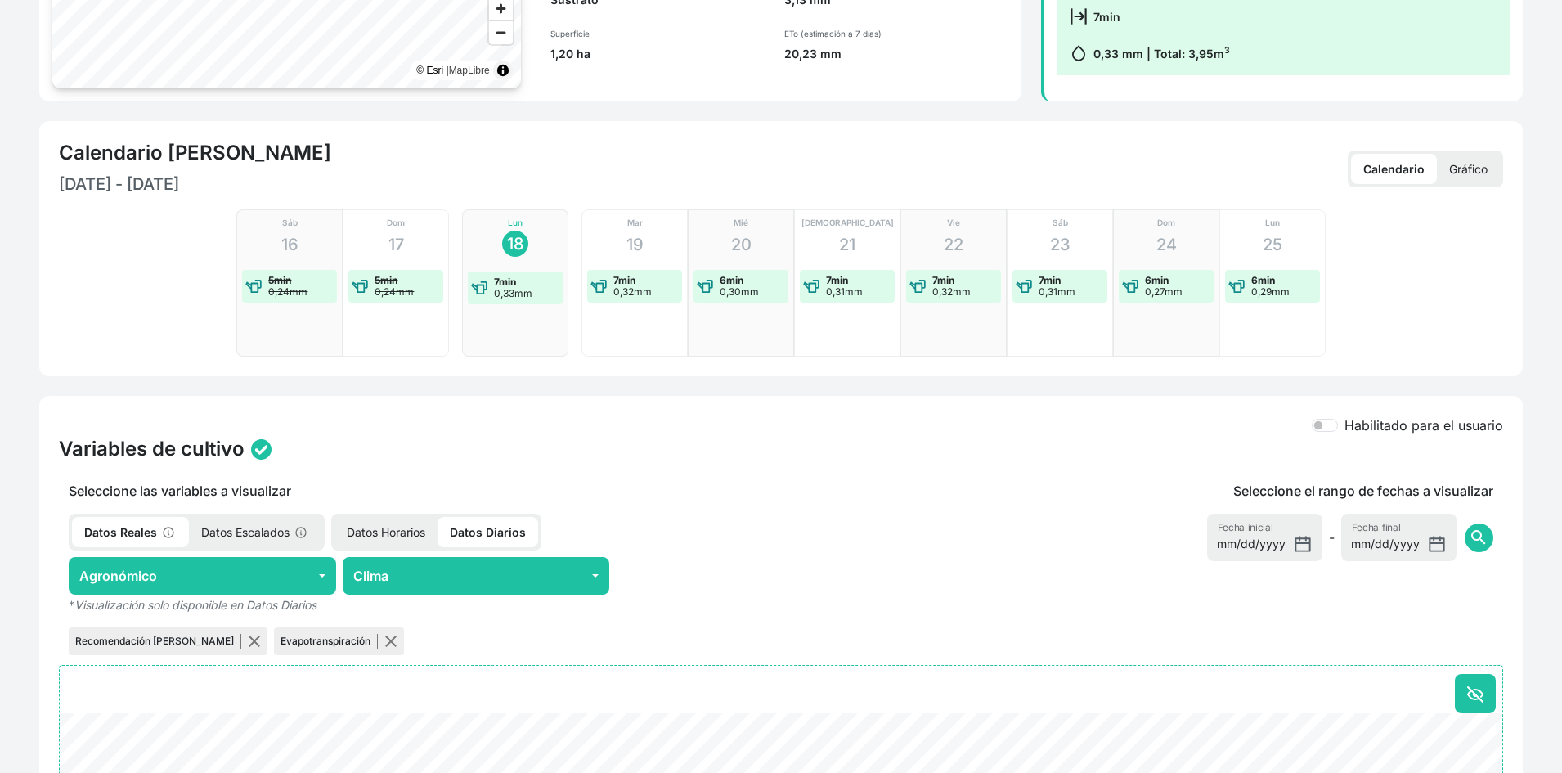
scroll to position [164, 0]
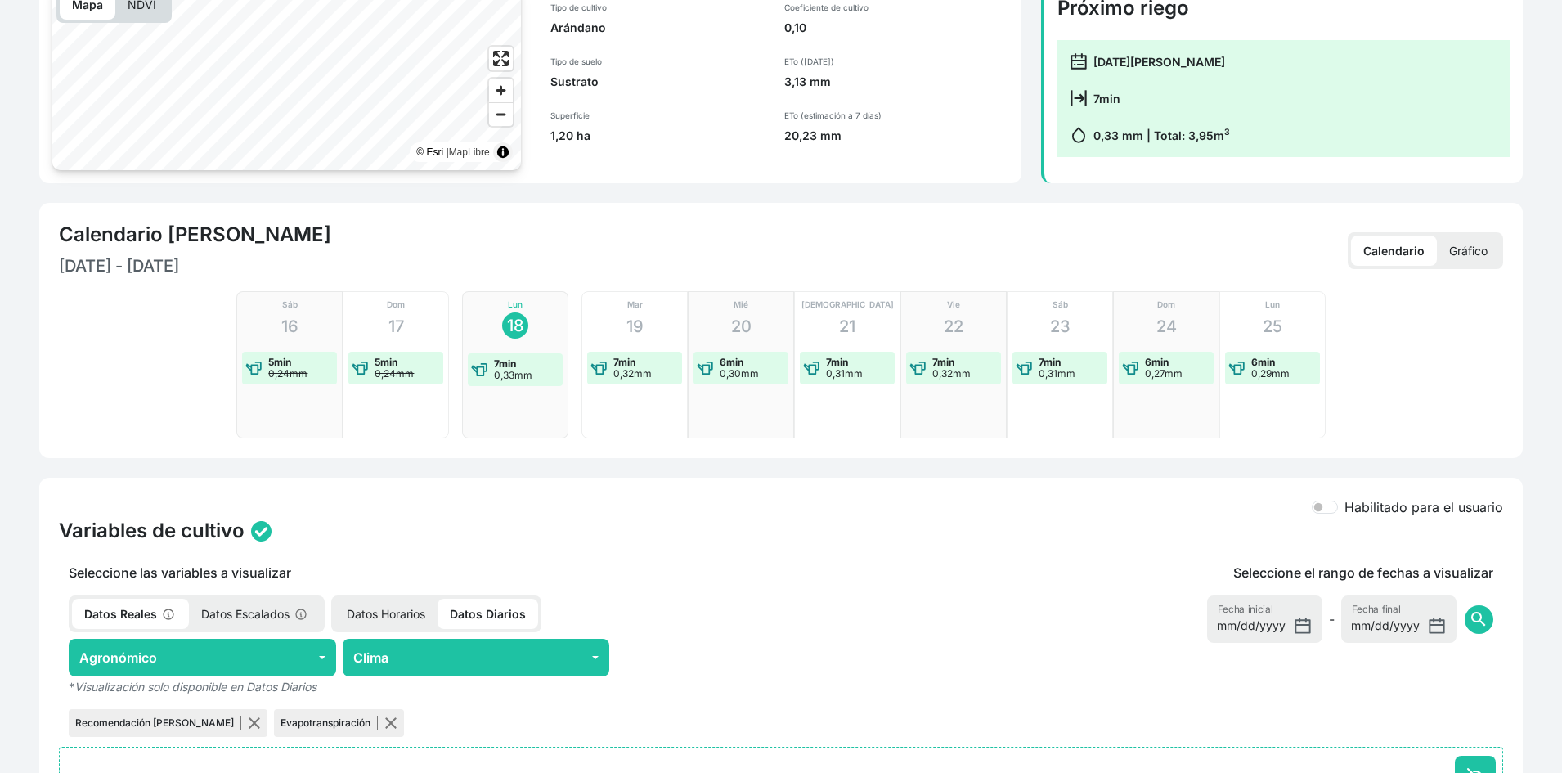
click at [1481, 244] on p "Gráfico" at bounding box center [1468, 250] width 63 height 30
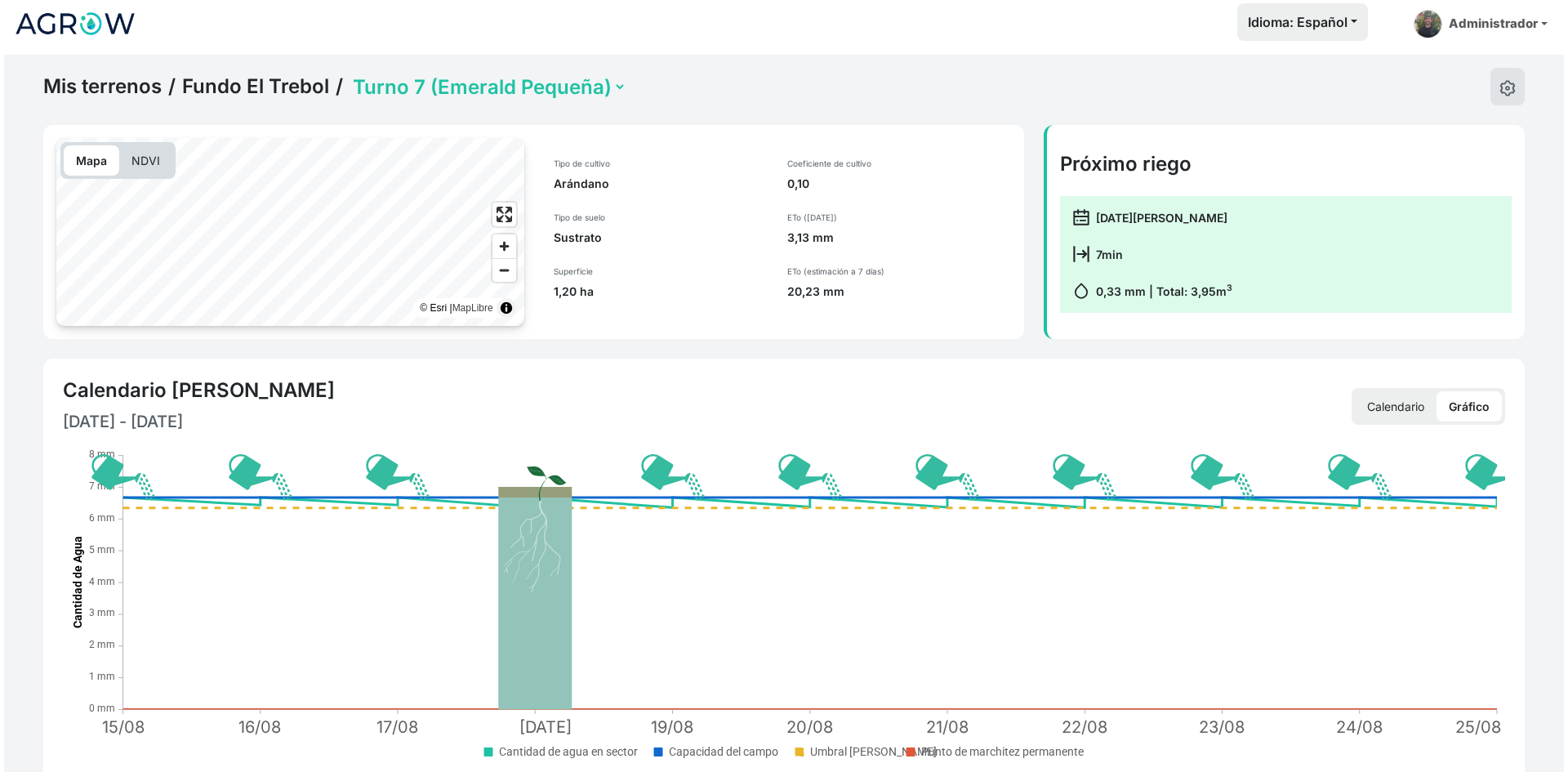
scroll to position [0, 0]
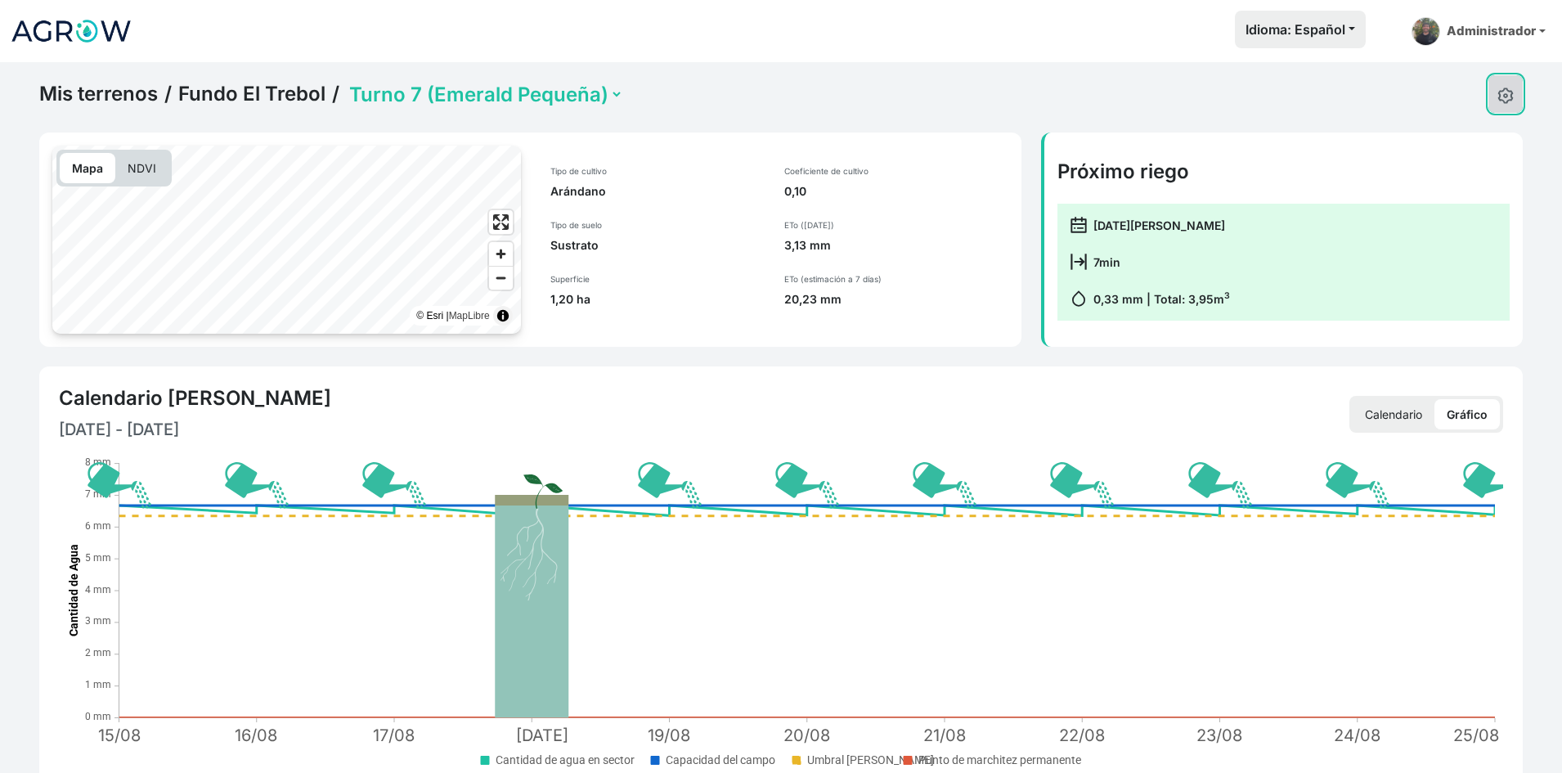
click at [1507, 101] on img at bounding box center [1505, 95] width 16 height 16
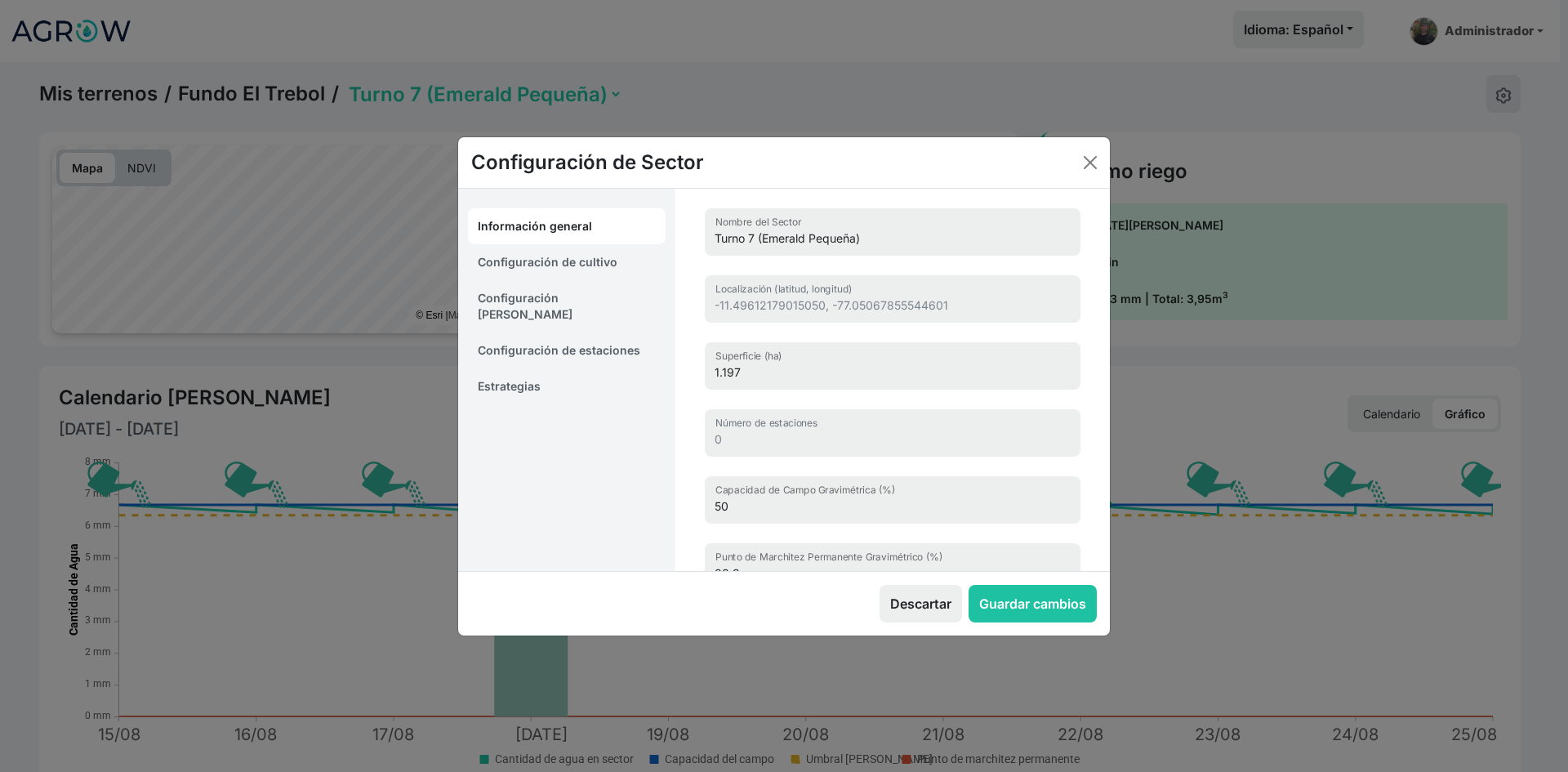
click at [531, 370] on link "Estrategias" at bounding box center [567, 386] width 198 height 36
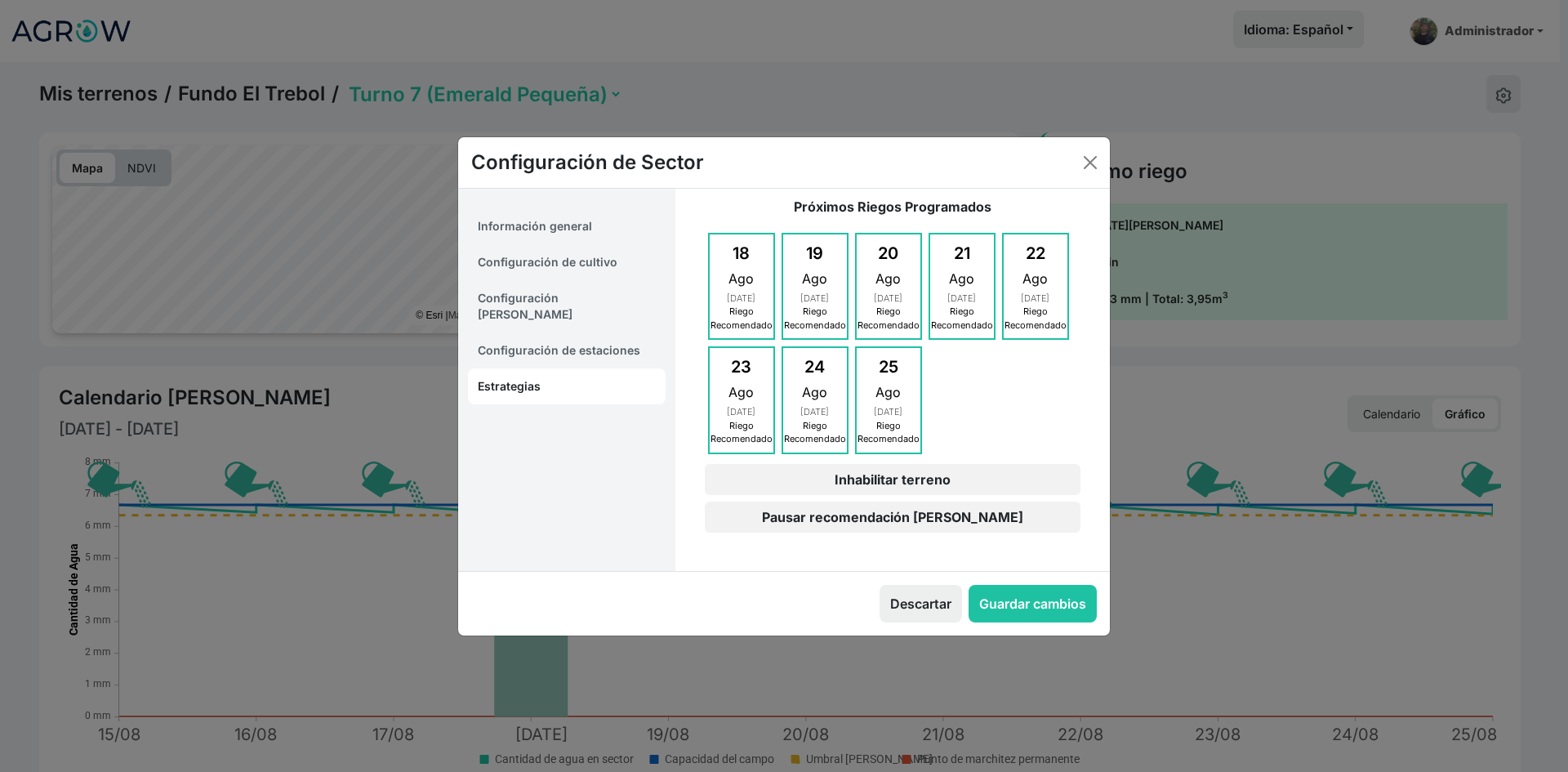
scroll to position [179, 0]
click at [566, 294] on link "Configuración [PERSON_NAME]" at bounding box center [567, 306] width 198 height 52
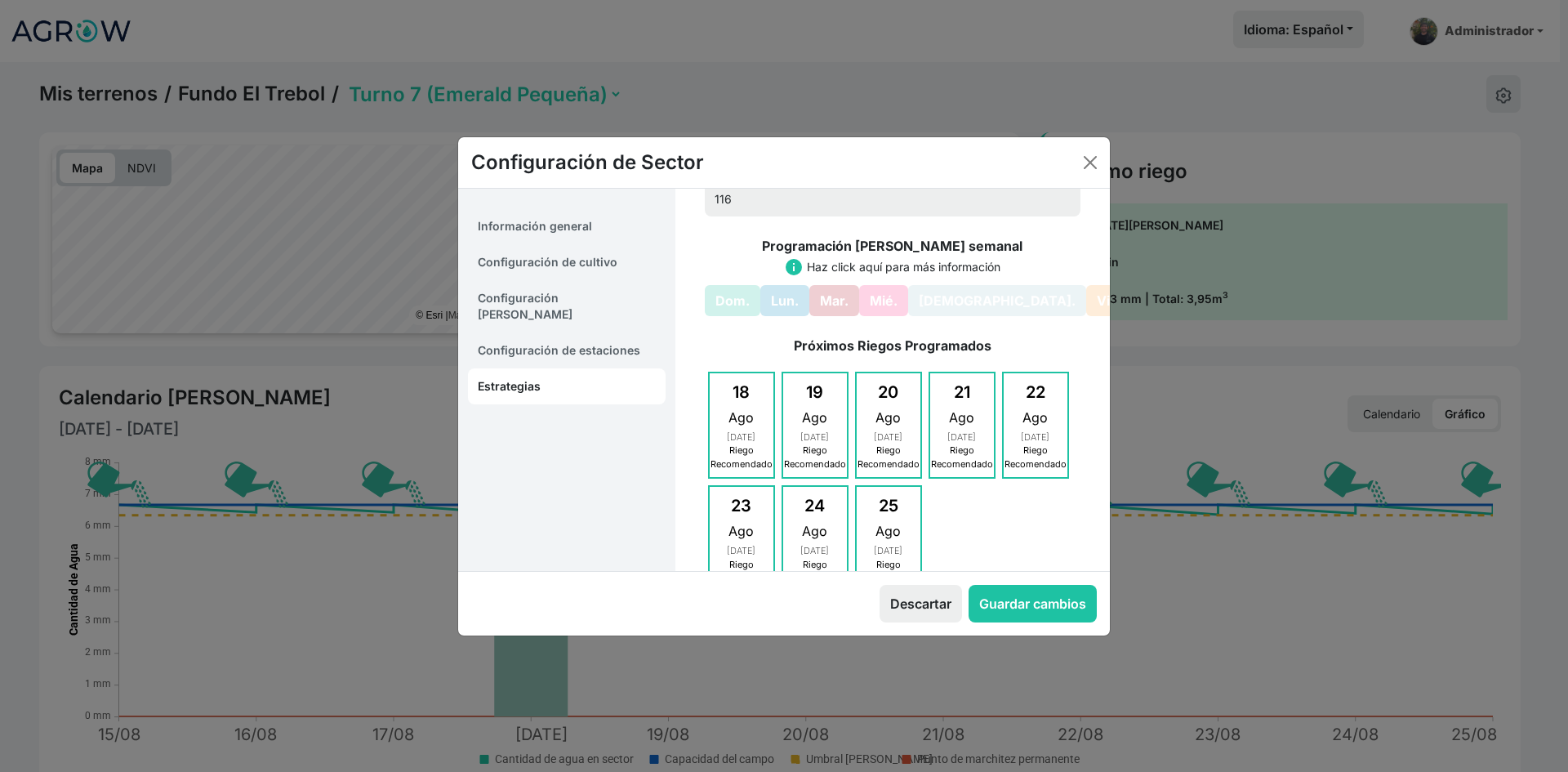
select select "8"
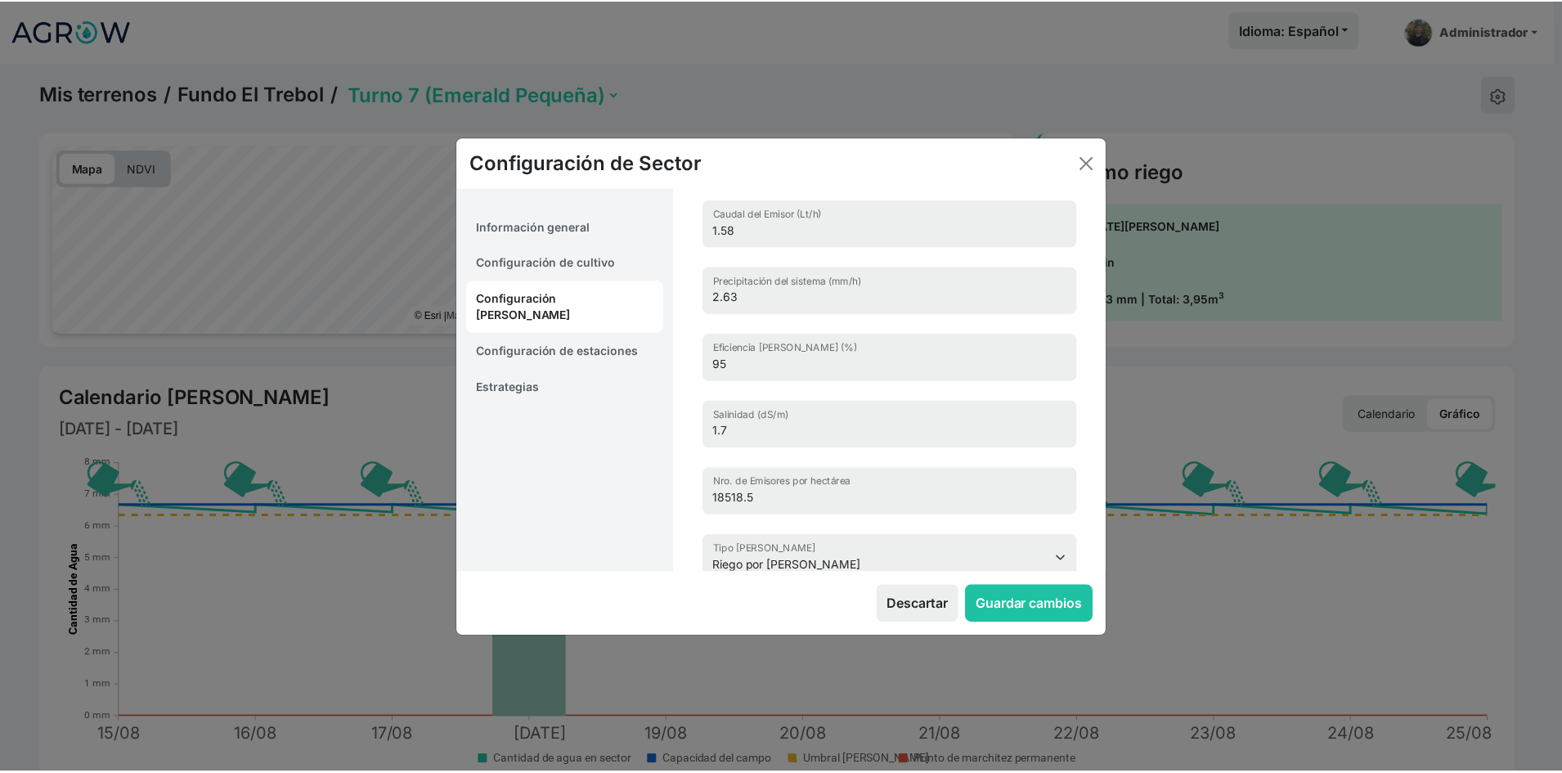
scroll to position [0, 0]
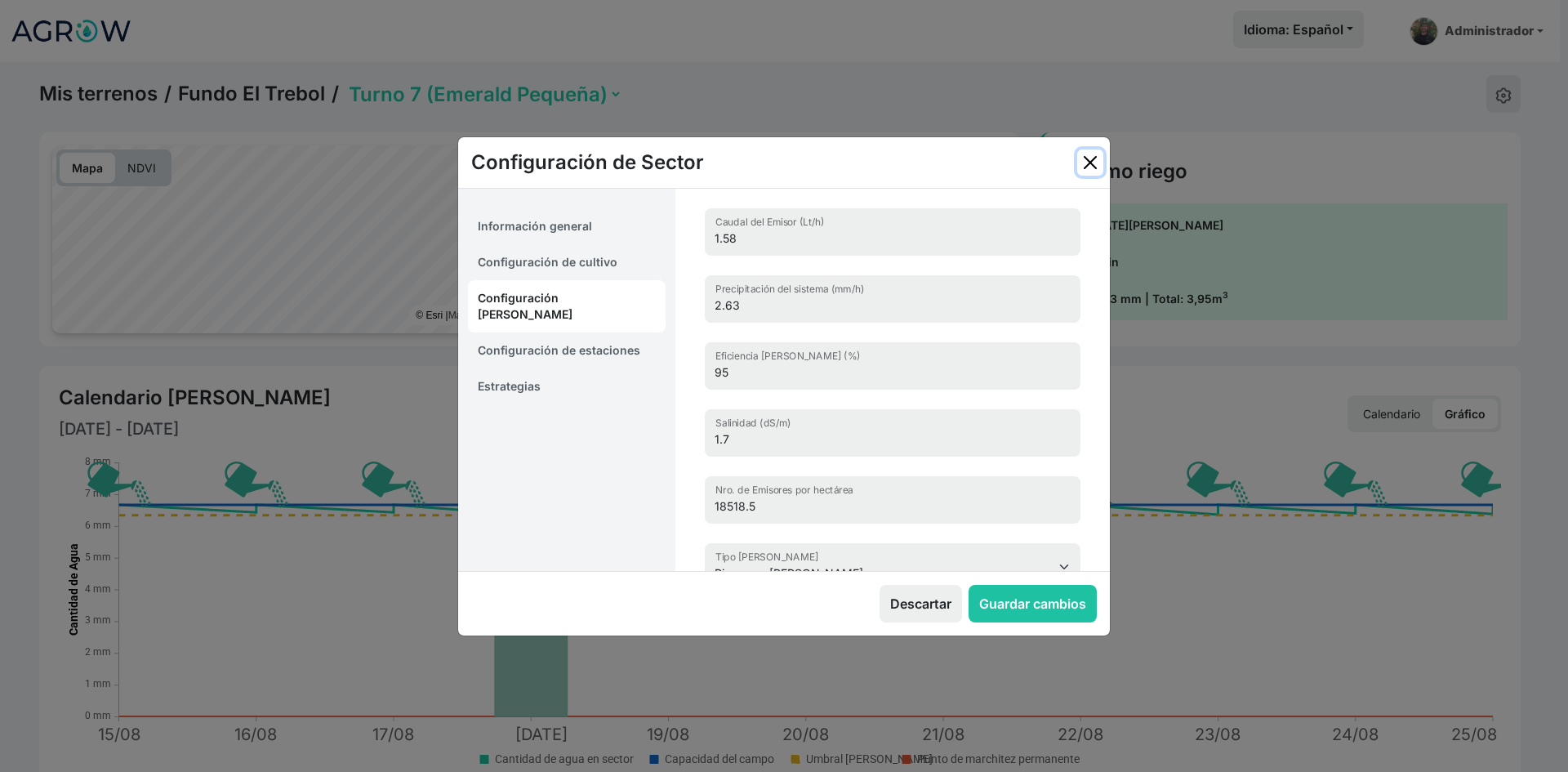
click at [1093, 151] on button "Close" at bounding box center [1091, 163] width 26 height 26
select select "15"
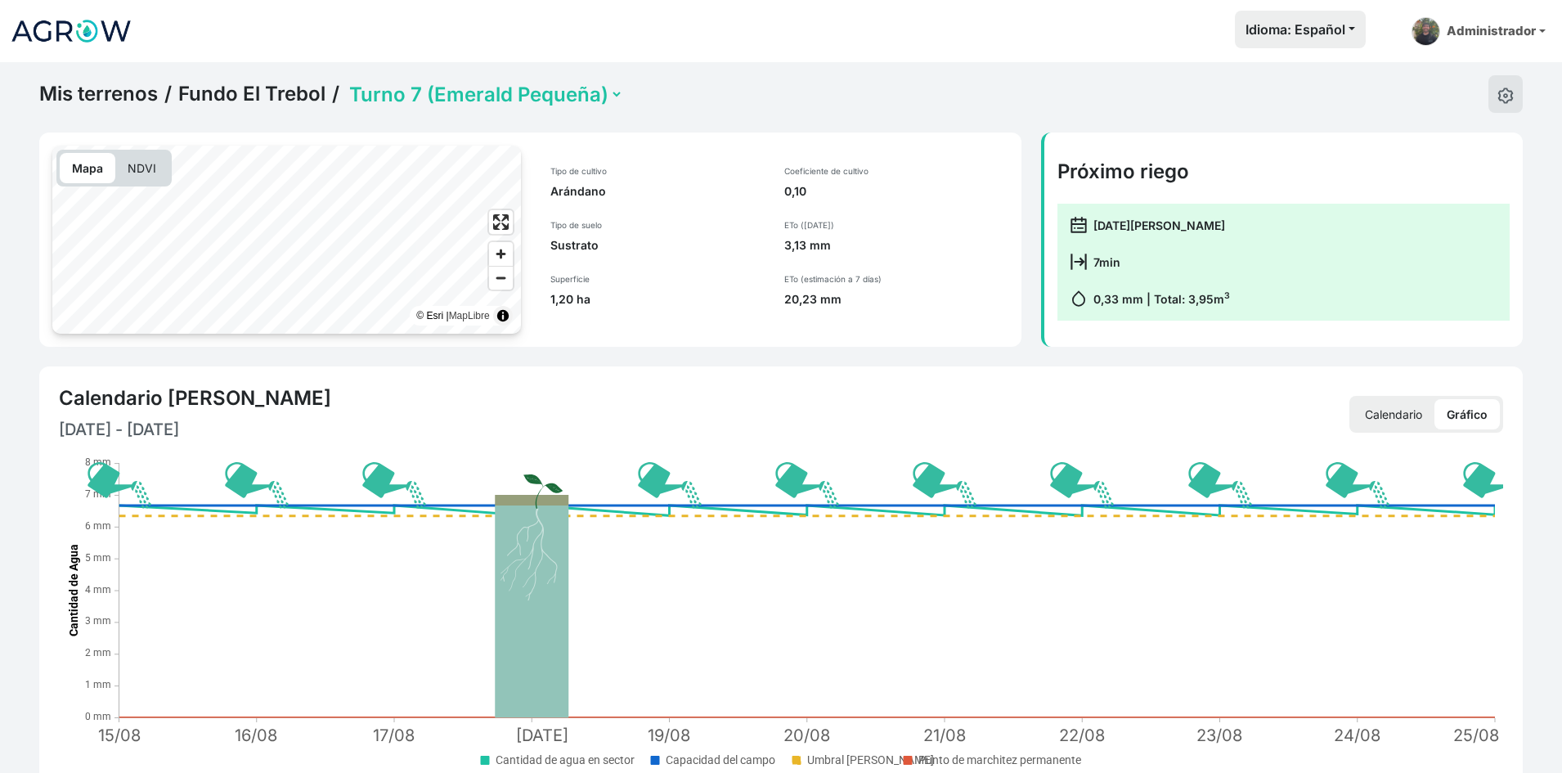
click at [1409, 406] on p "Calendario" at bounding box center [1393, 414] width 82 height 30
